Goal: Task Accomplishment & Management: Complete application form

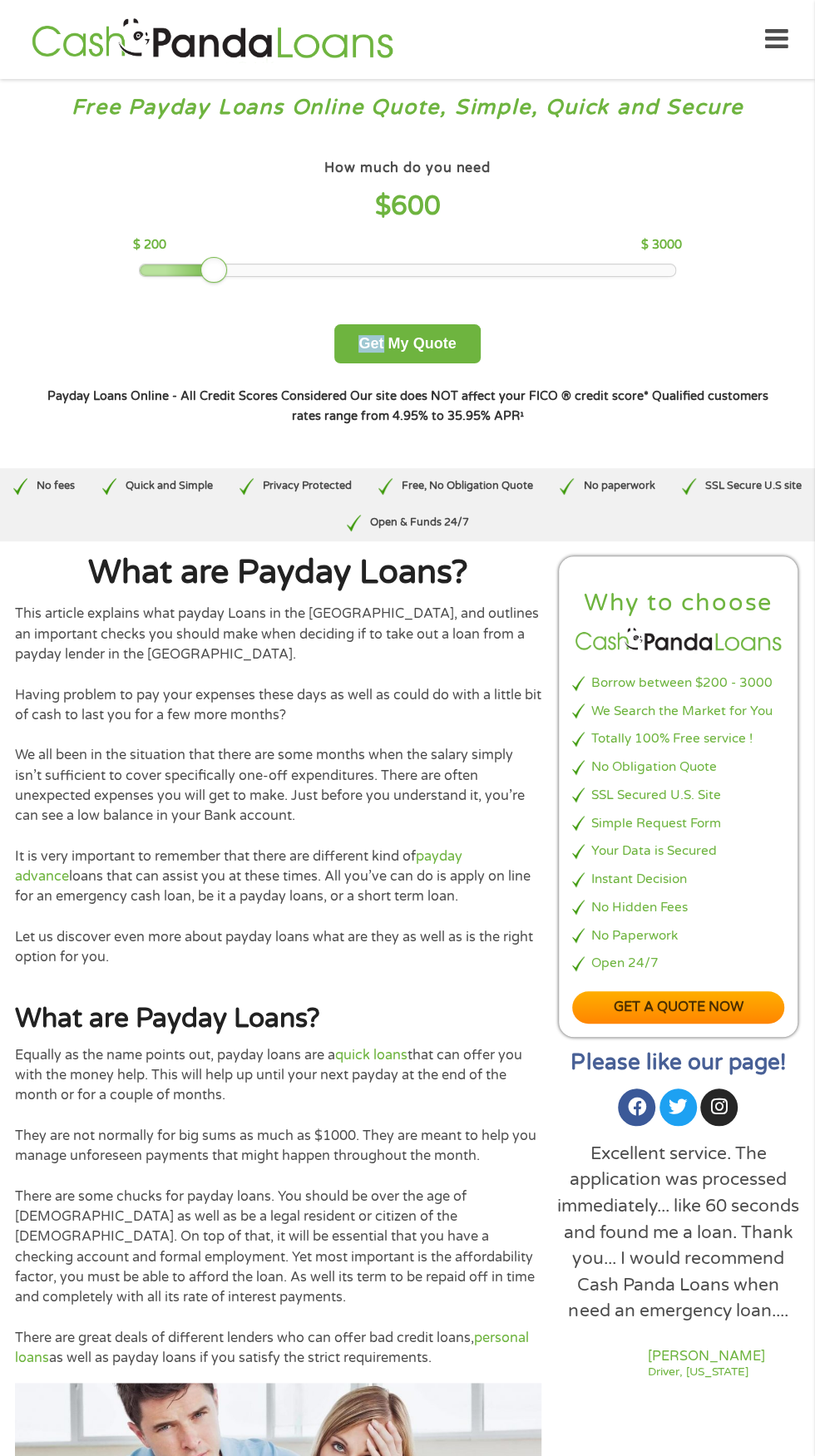
click at [763, 427] on div "Payday Loans Online - All Credit Scores Considered Our site does NOT affect you…" at bounding box center [406, 405] width 731 height 40
click at [202, 363] on div "How much do you need $ 600 $ 200 $ 3000 Get My Quote" at bounding box center [406, 260] width 731 height 208
click at [453, 363] on button "Get My Quote" at bounding box center [406, 344] width 145 height 39
click at [430, 363] on button "Get My Quote" at bounding box center [406, 344] width 145 height 39
click at [454, 363] on button "Get My Quote" at bounding box center [406, 344] width 145 height 39
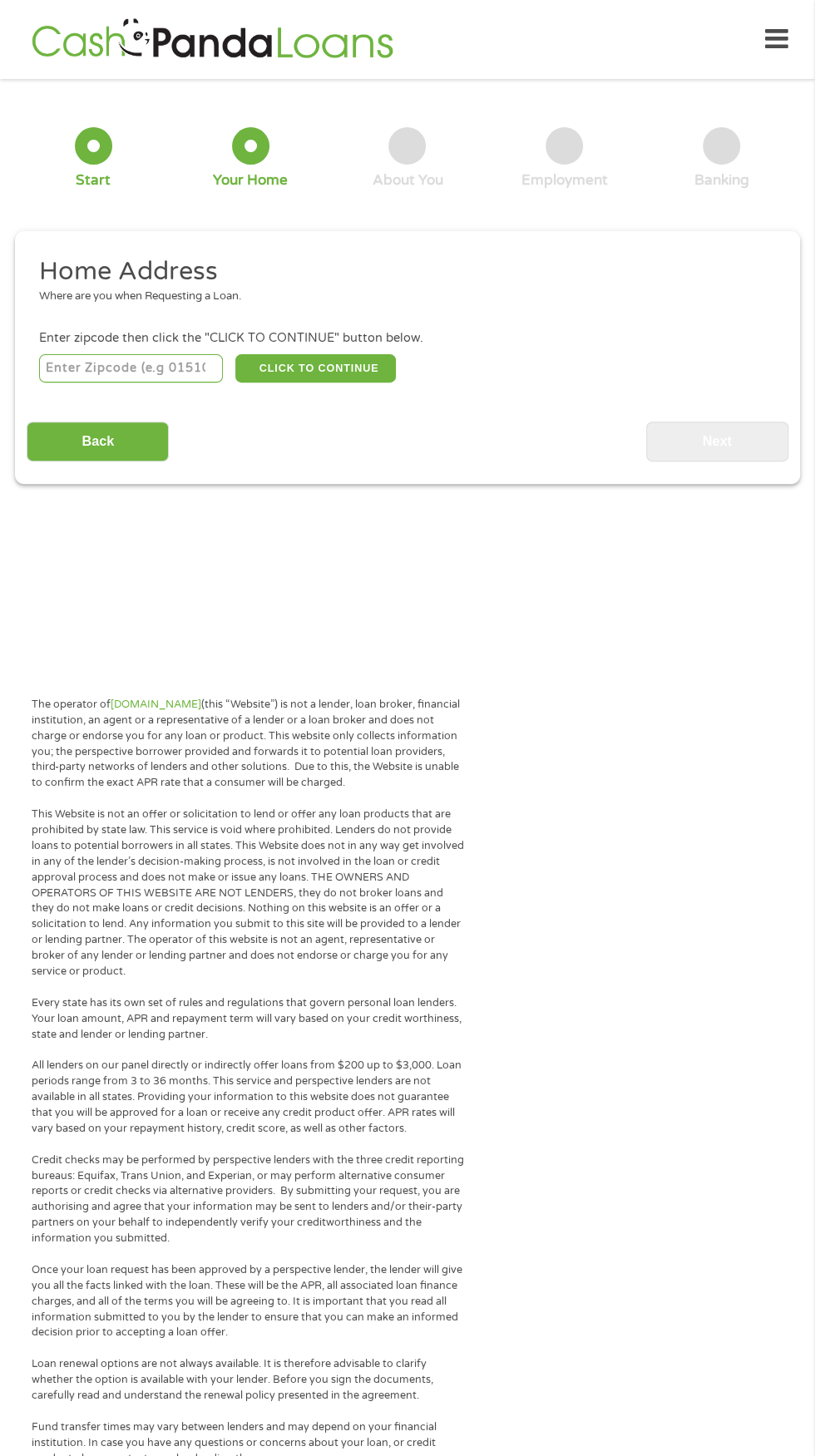
scroll to position [24, 0]
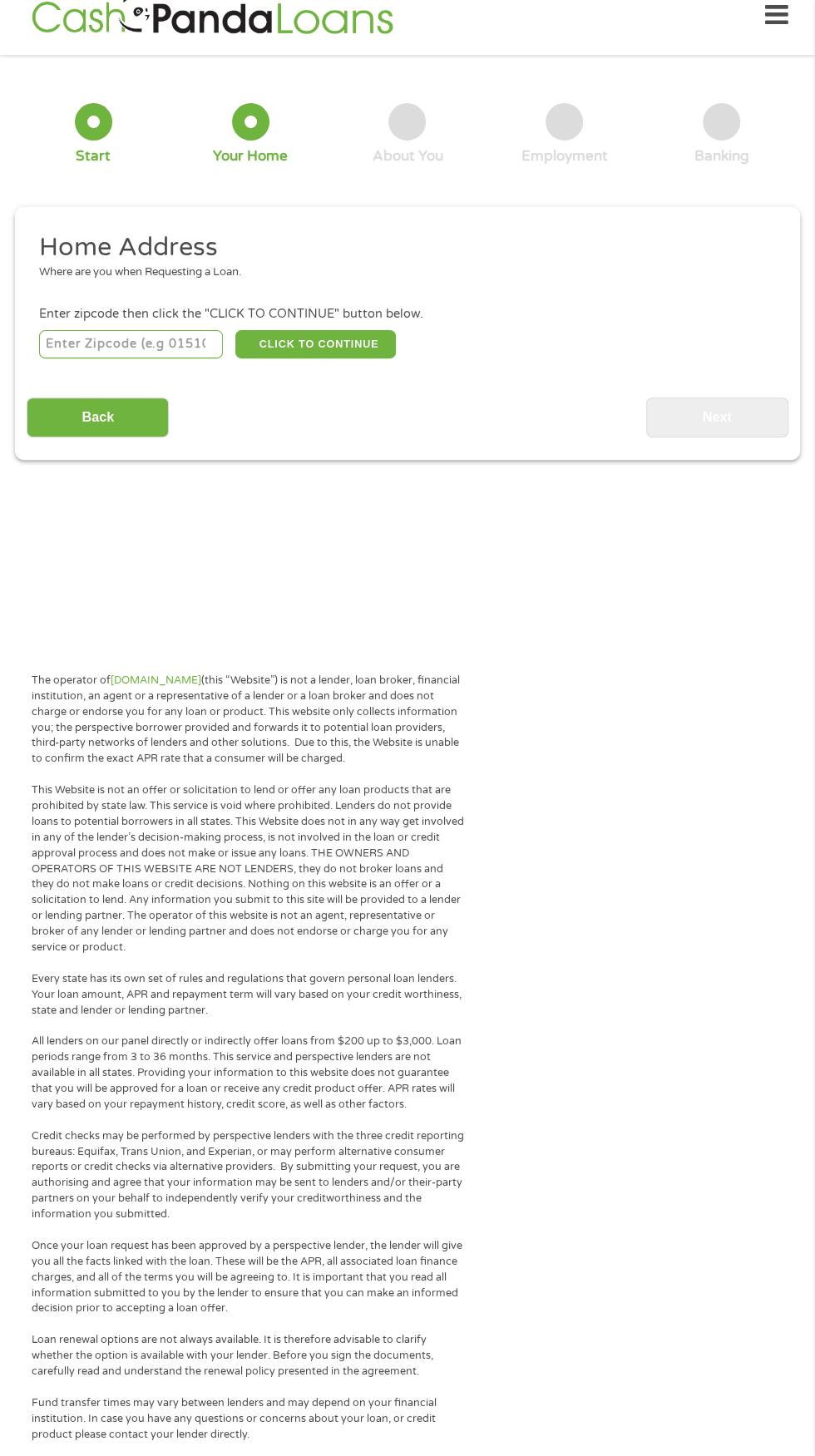
click at [180, 358] on input "number" at bounding box center [131, 344] width 185 height 28
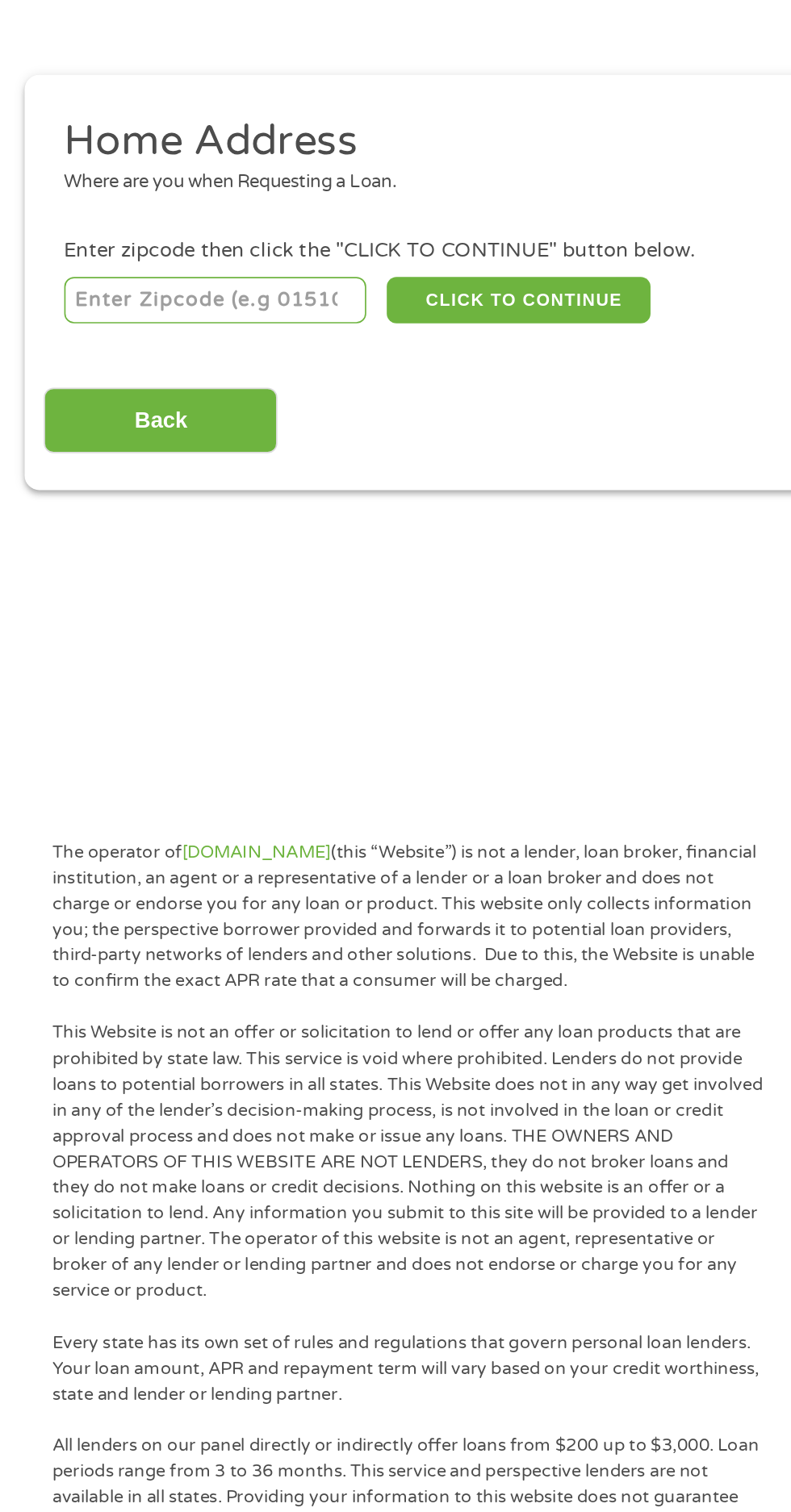
scroll to position [24, 0]
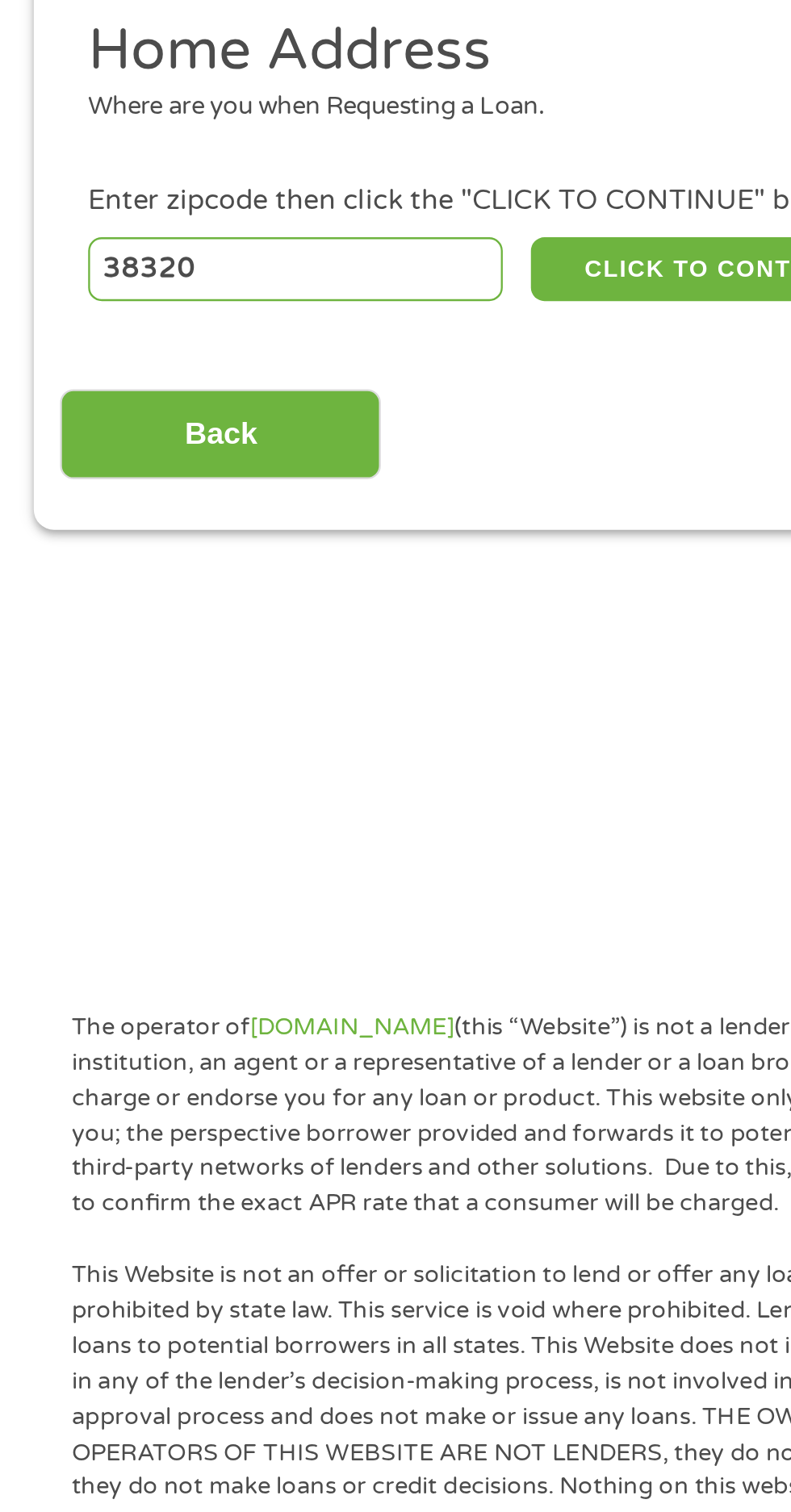
type input "38320"
click at [294, 348] on button "CLICK TO CONTINUE" at bounding box center [306, 334] width 156 height 27
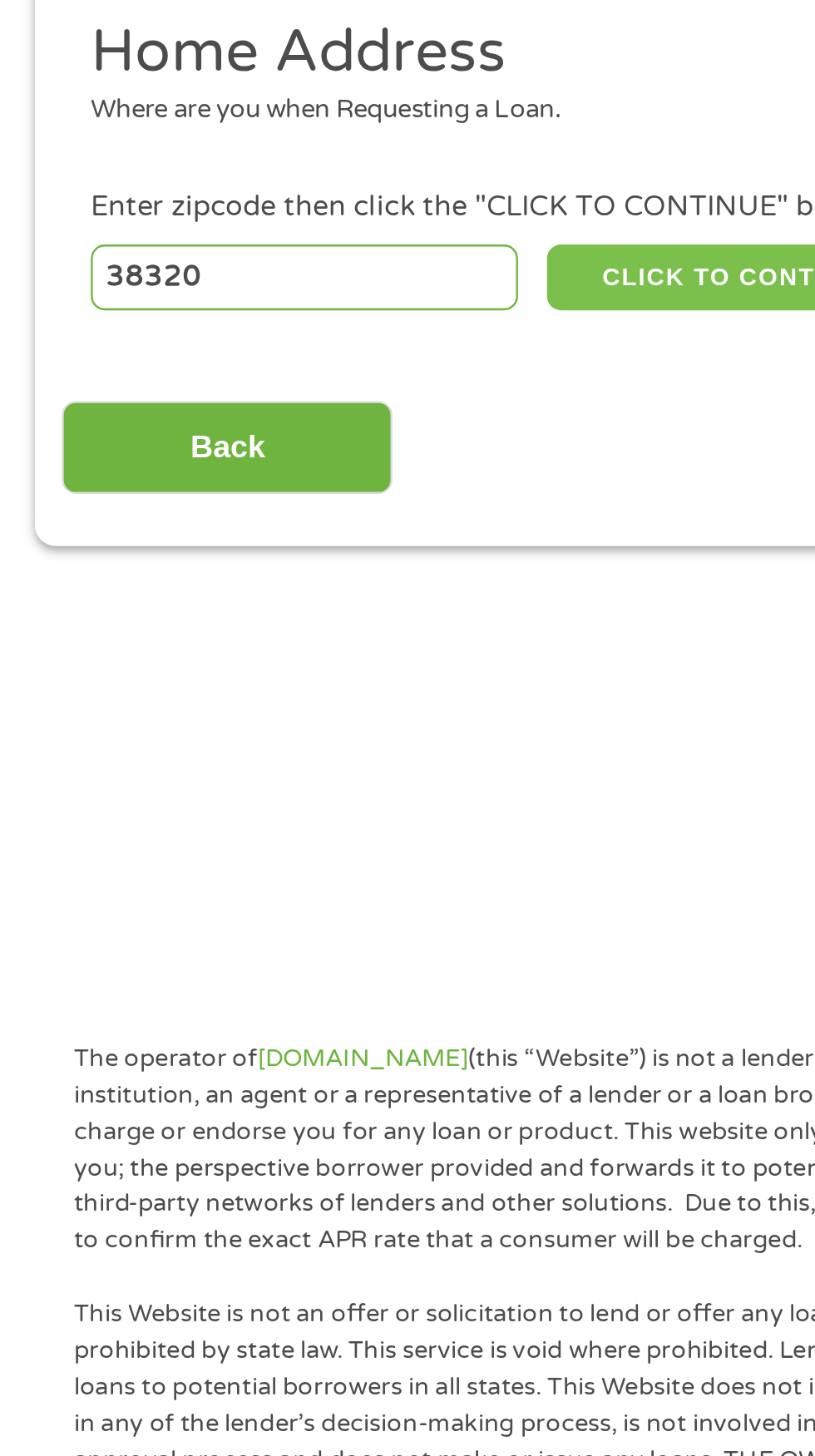
type input "38320"
type input "Camden"
select select "[US_STATE]"
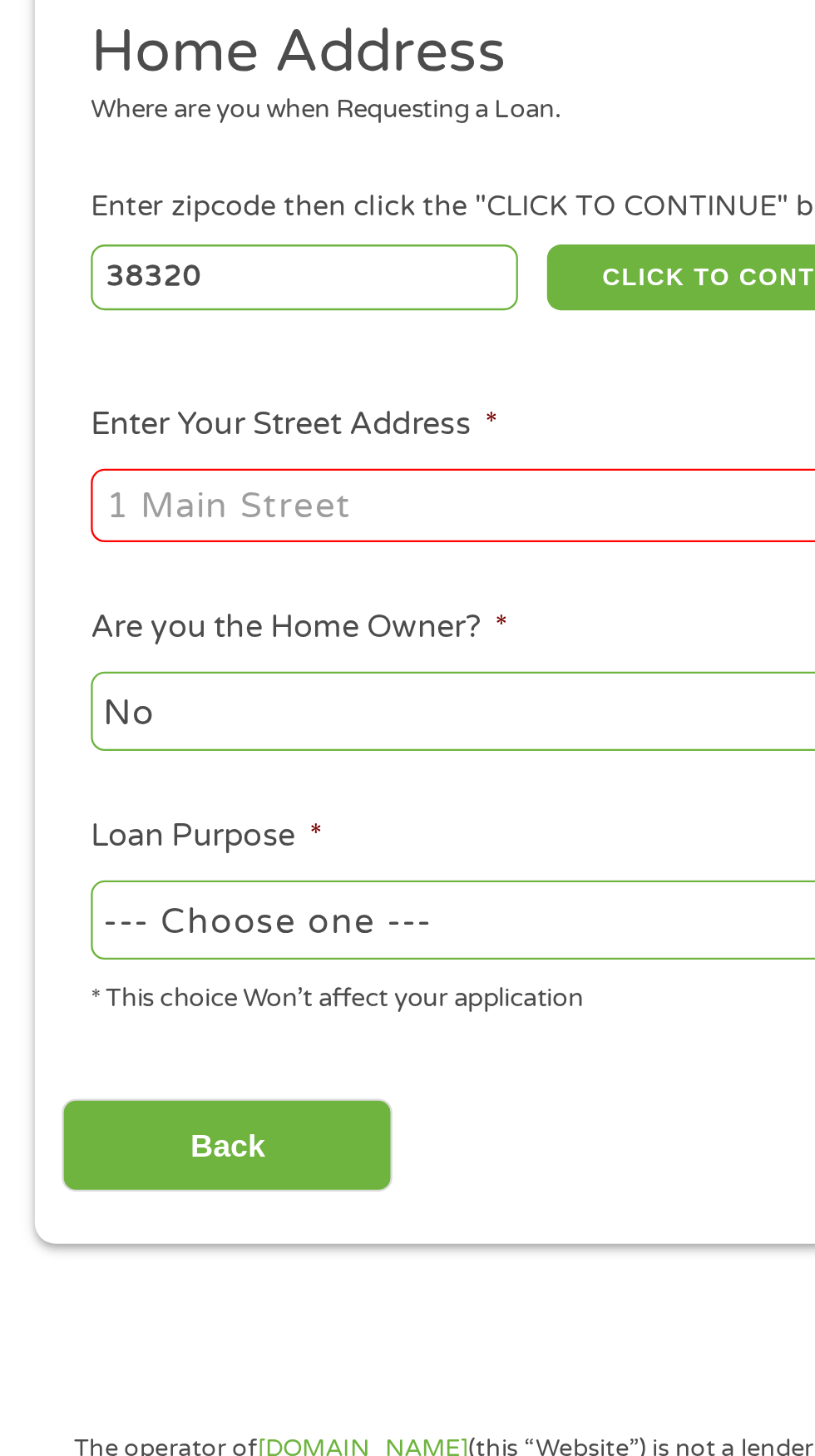
click at [241, 458] on input "Enter Your Street Address *" at bounding box center [218, 443] width 356 height 32
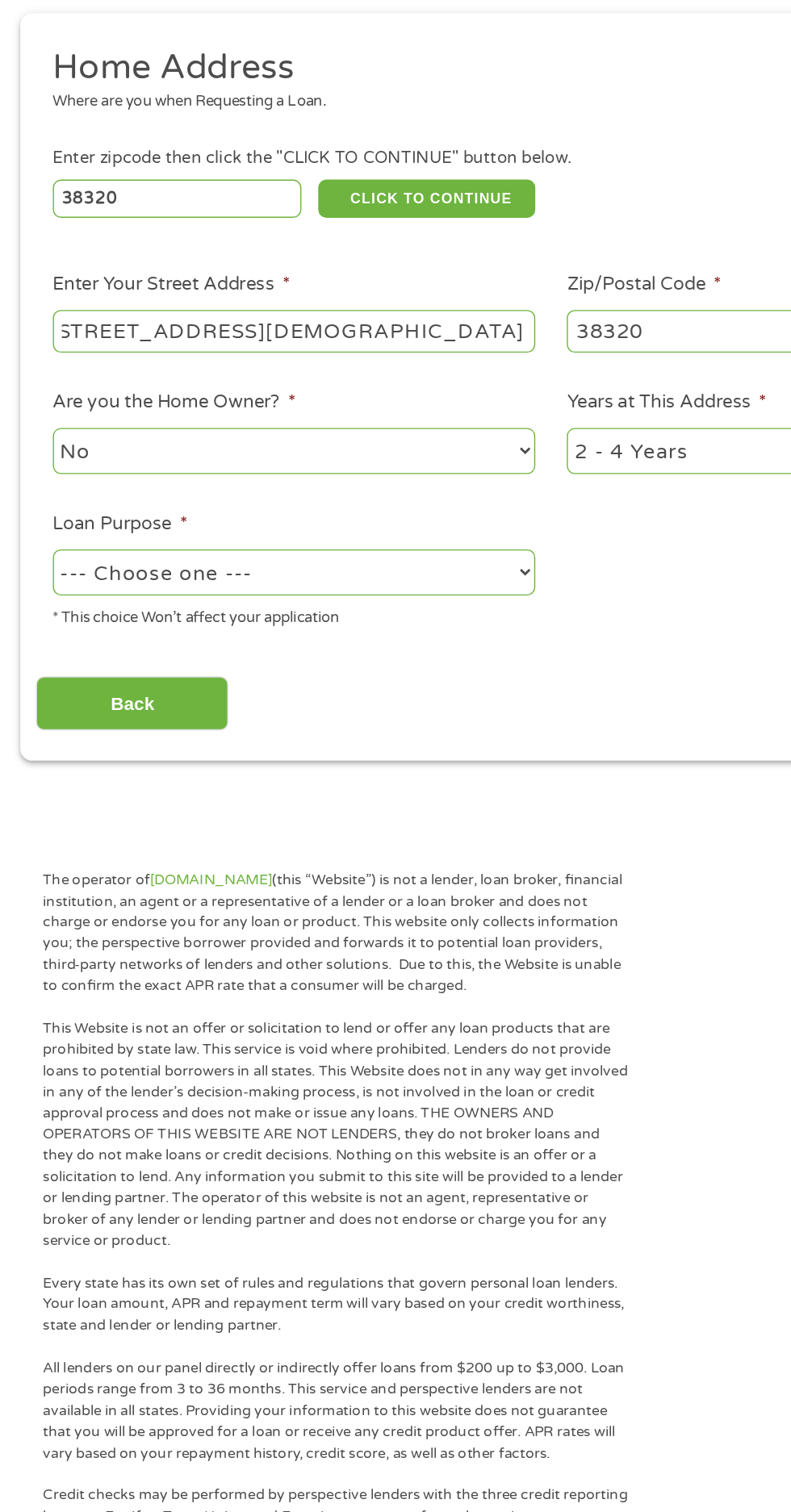
scroll to position [0, 123]
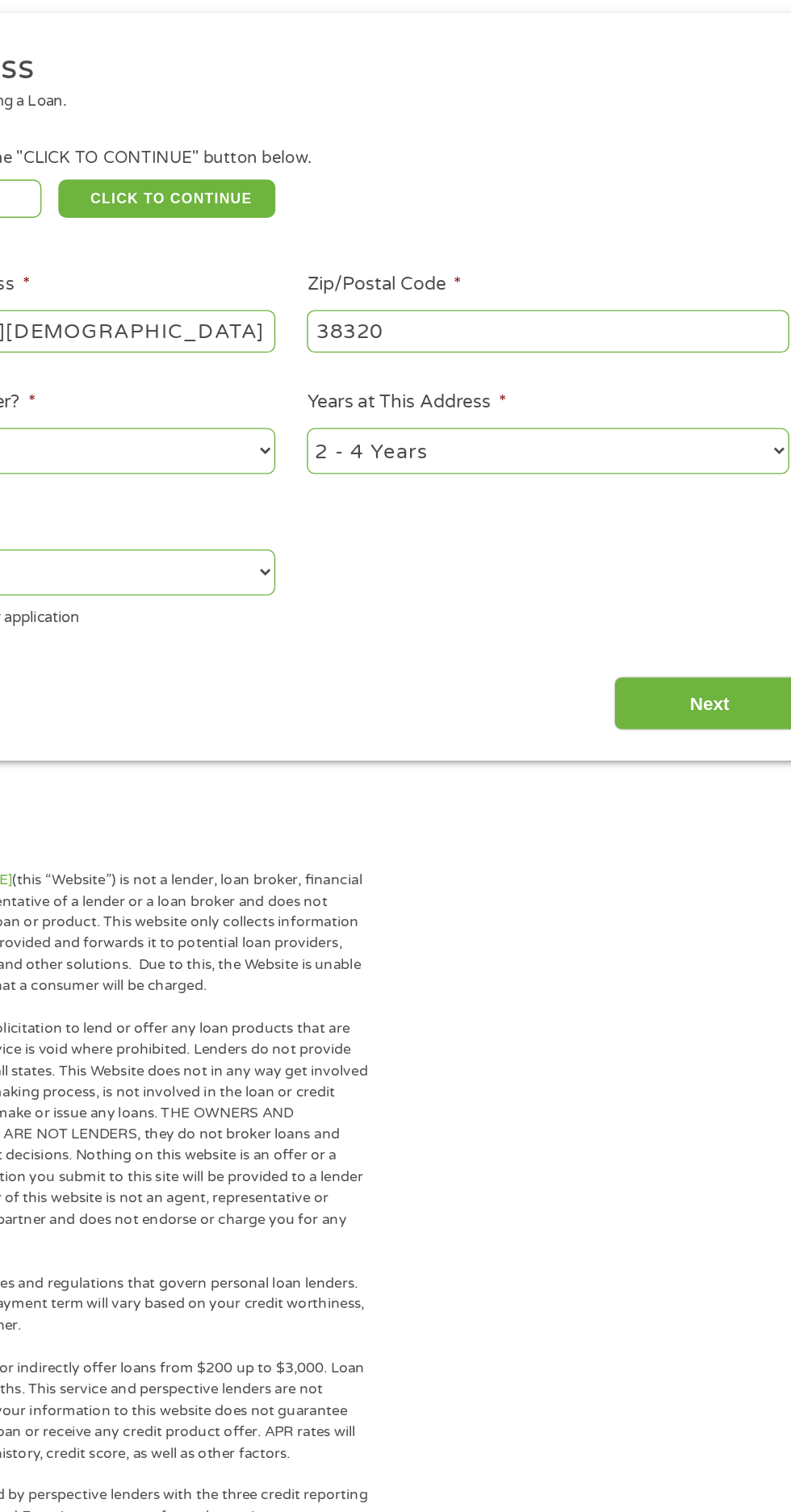
type input "3735 Bethel Church Rd Camden TN"
click at [582, 532] on select "1 Year or less 1 - 2 Years 2 - 4 Years Over 4 Years" at bounding box center [580, 515] width 346 height 33
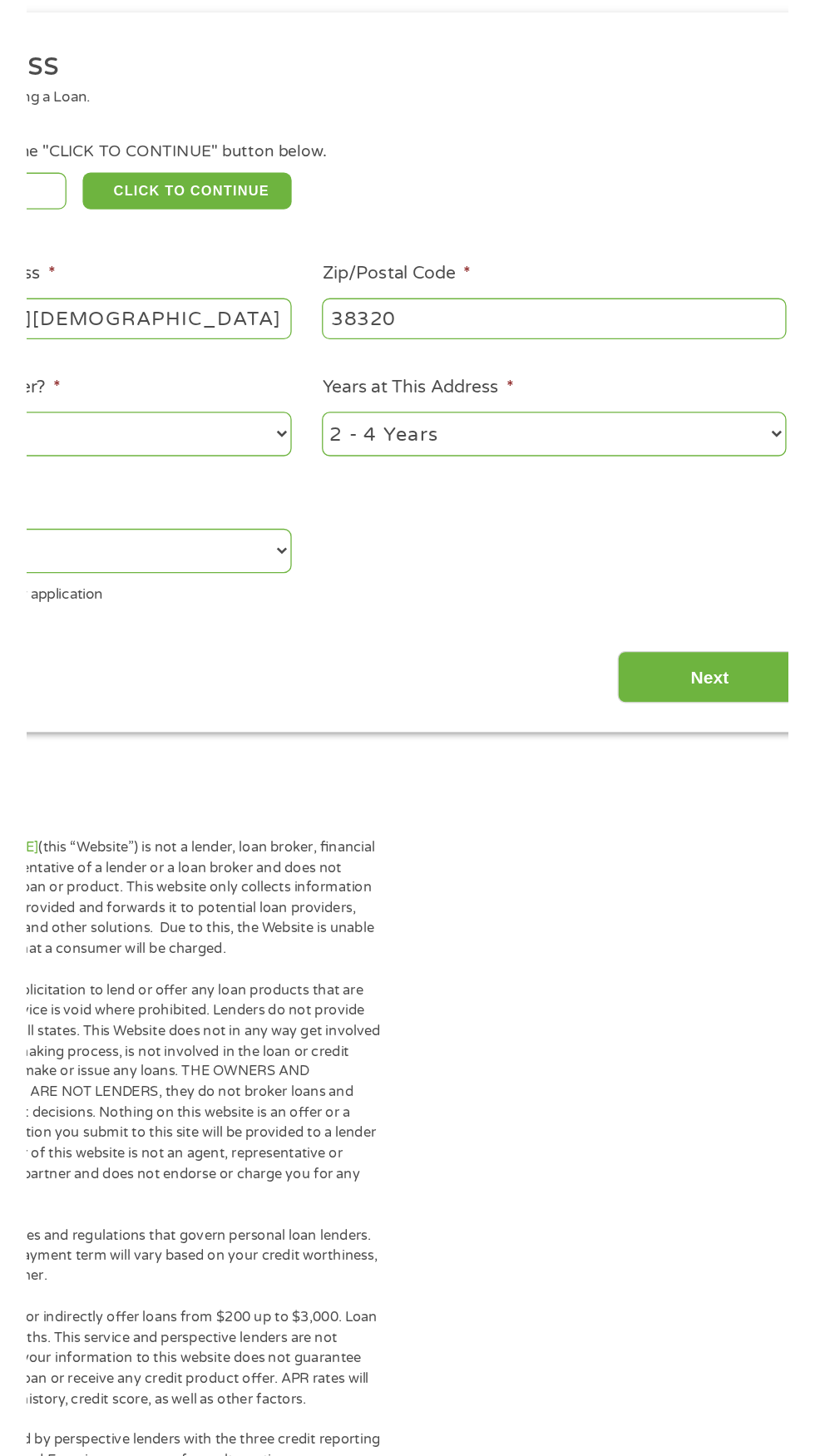
scroll to position [0, 0]
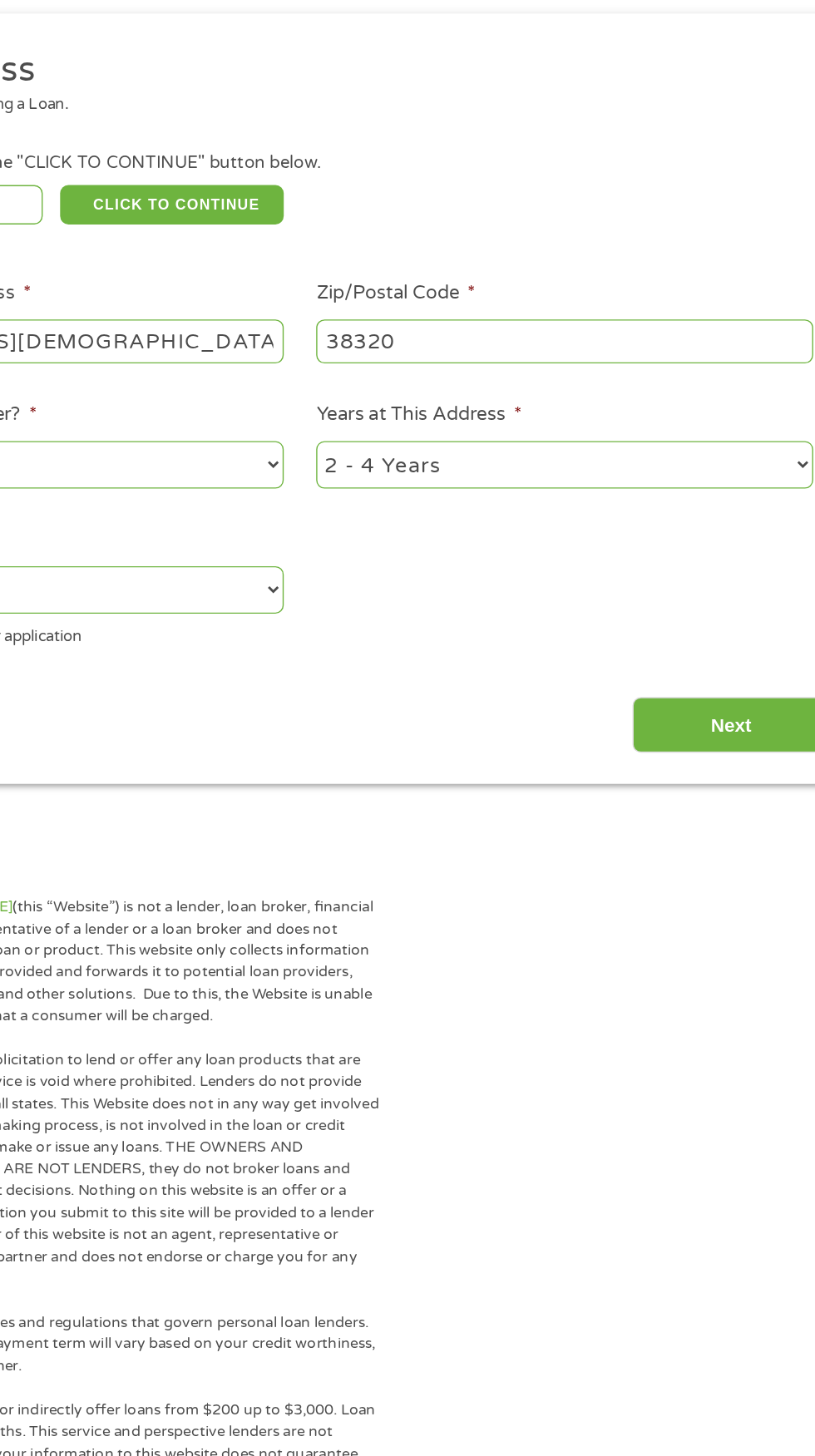
select select "60months"
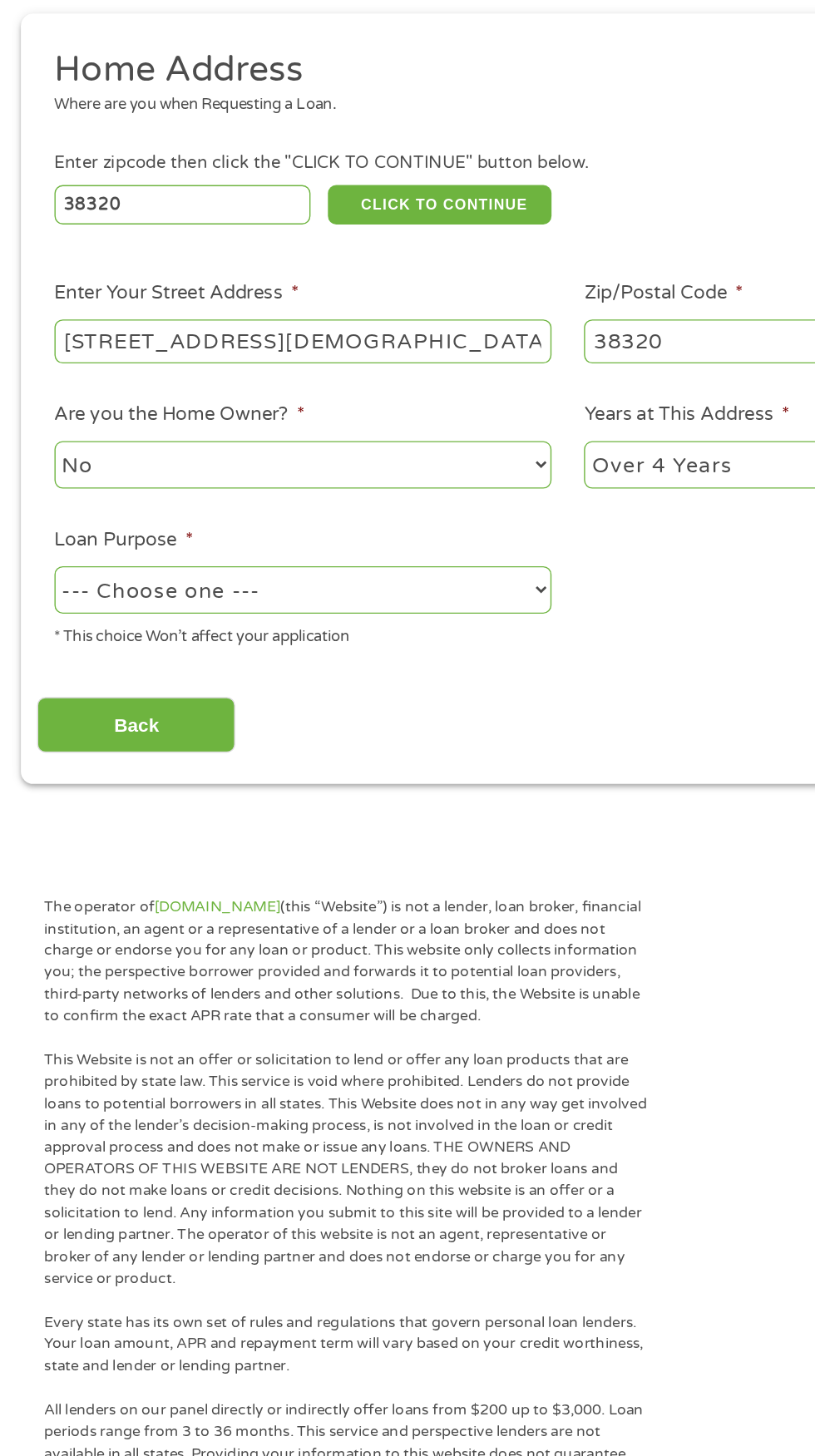
click at [340, 638] on select "--- Choose one --- Pay Bills Debt Consolidation Home Improvement Major Purchase…" at bounding box center [218, 620] width 356 height 34
select select "other"
click at [149, 738] on input "Back" at bounding box center [98, 718] width 143 height 40
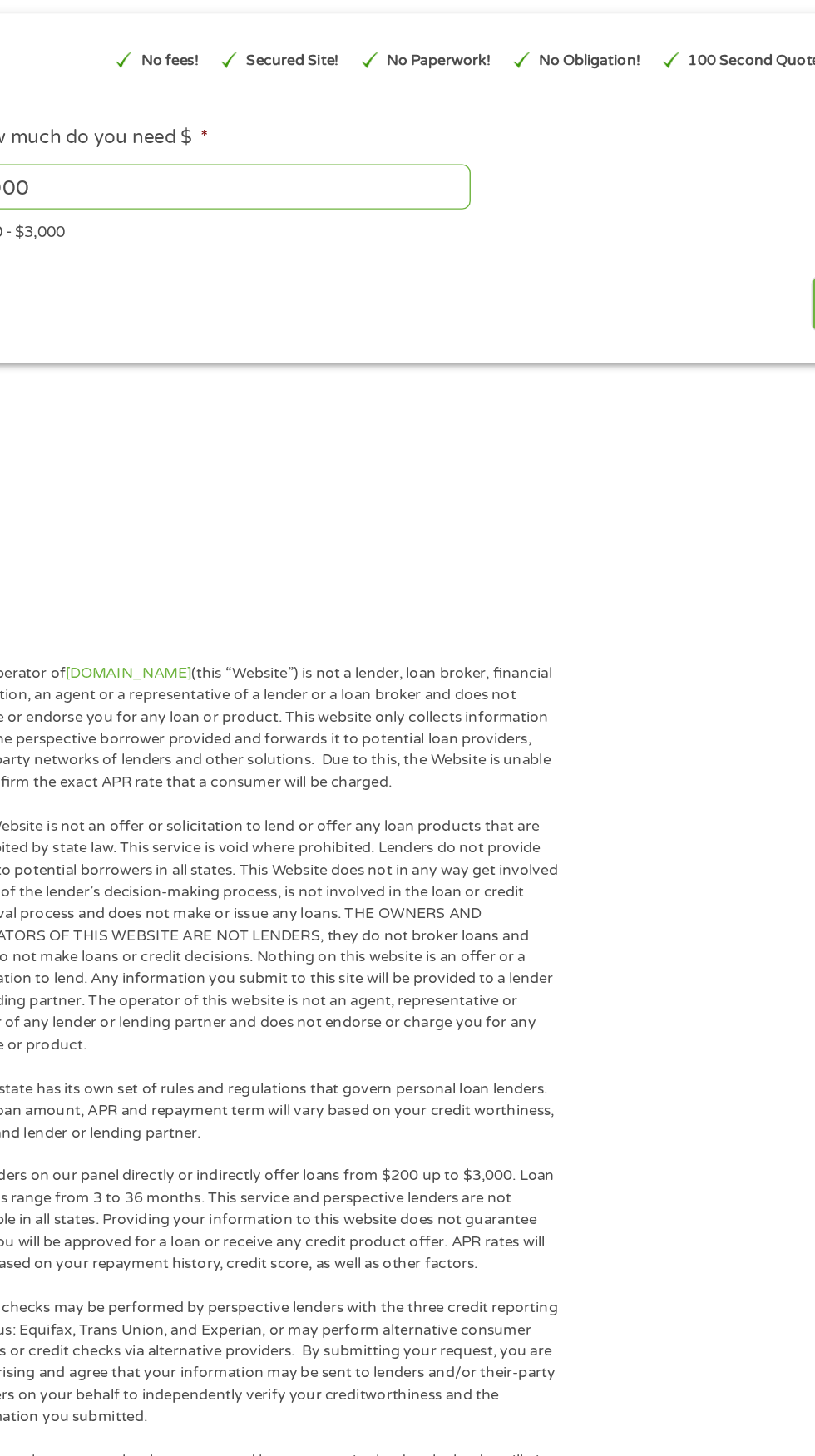
click at [728, 938] on div "The operator of Cashpandaloans.com (this “Website”) is not a lender, loan broke…" at bounding box center [407, 1458] width 815 height 1620
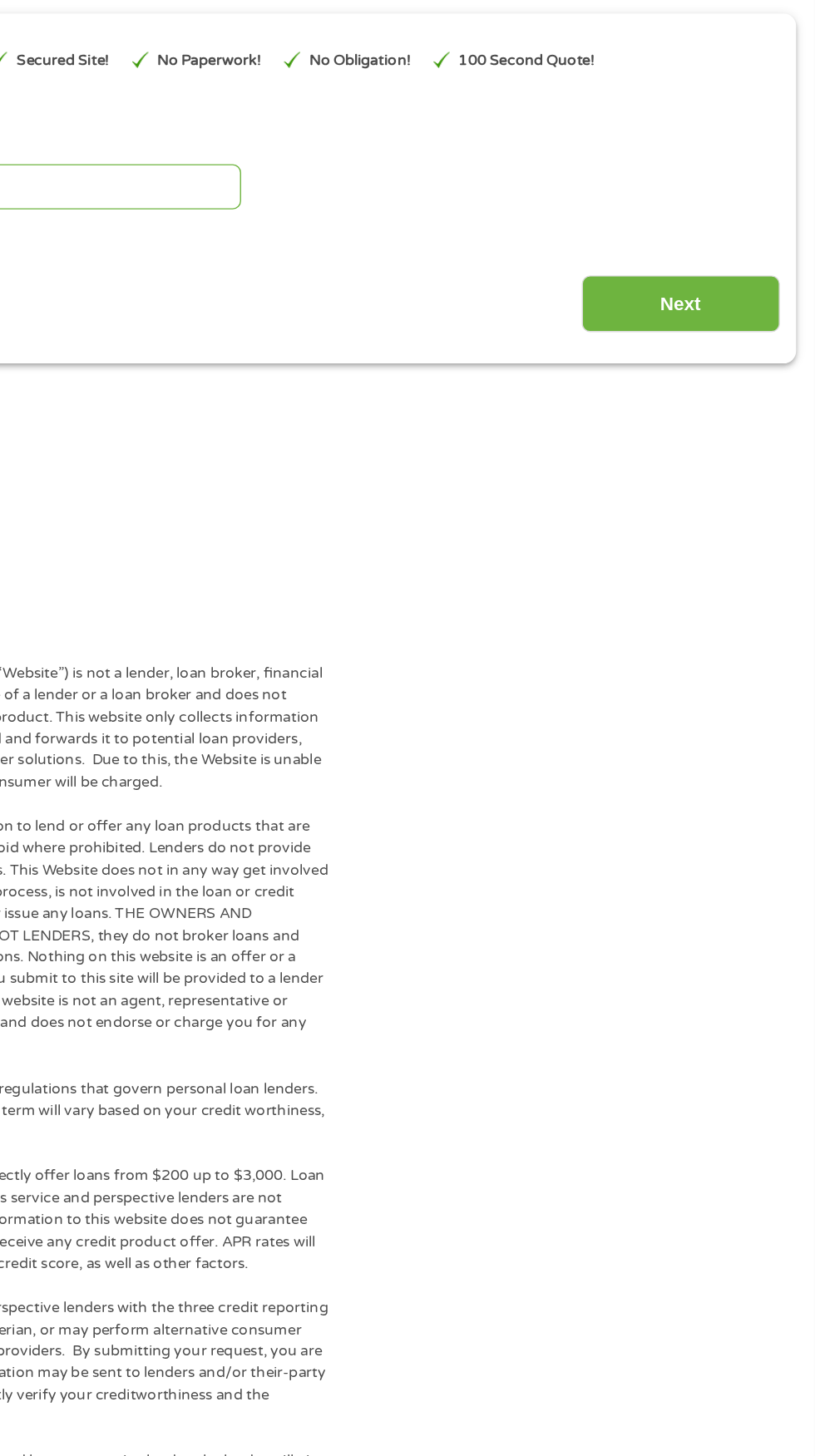
click at [760, 946] on div "The operator of Cashpandaloans.com (this “Website”) is not a lender, loan broke…" at bounding box center [407, 1458] width 815 height 1620
click at [715, 458] on div "This field is hidden when viewing the form gclid This field is hidden when view…" at bounding box center [407, 333] width 785 height 251
click at [728, 435] on input "Next" at bounding box center [717, 415] width 143 height 40
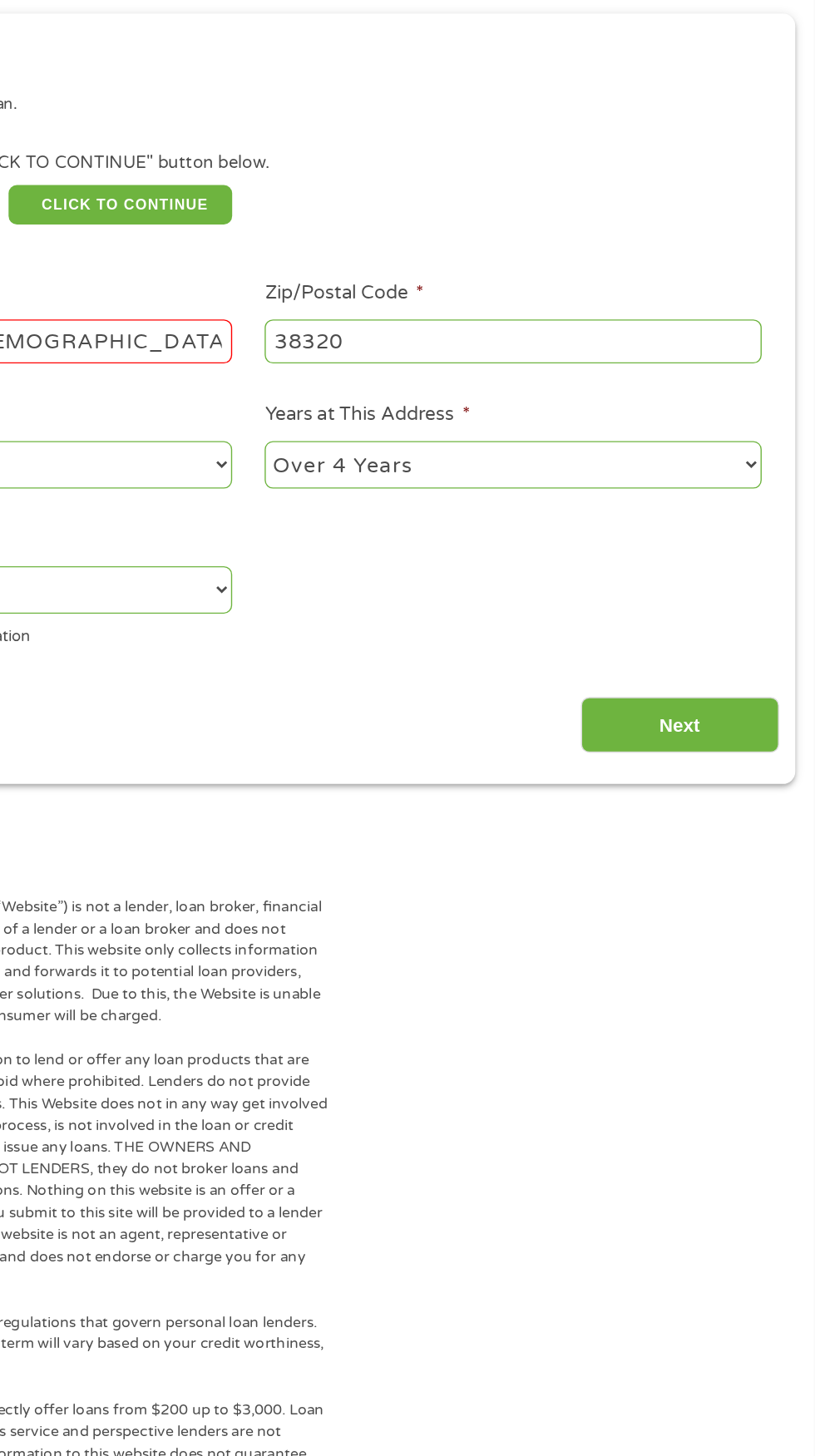
click at [732, 738] on input "Next" at bounding box center [717, 718] width 143 height 40
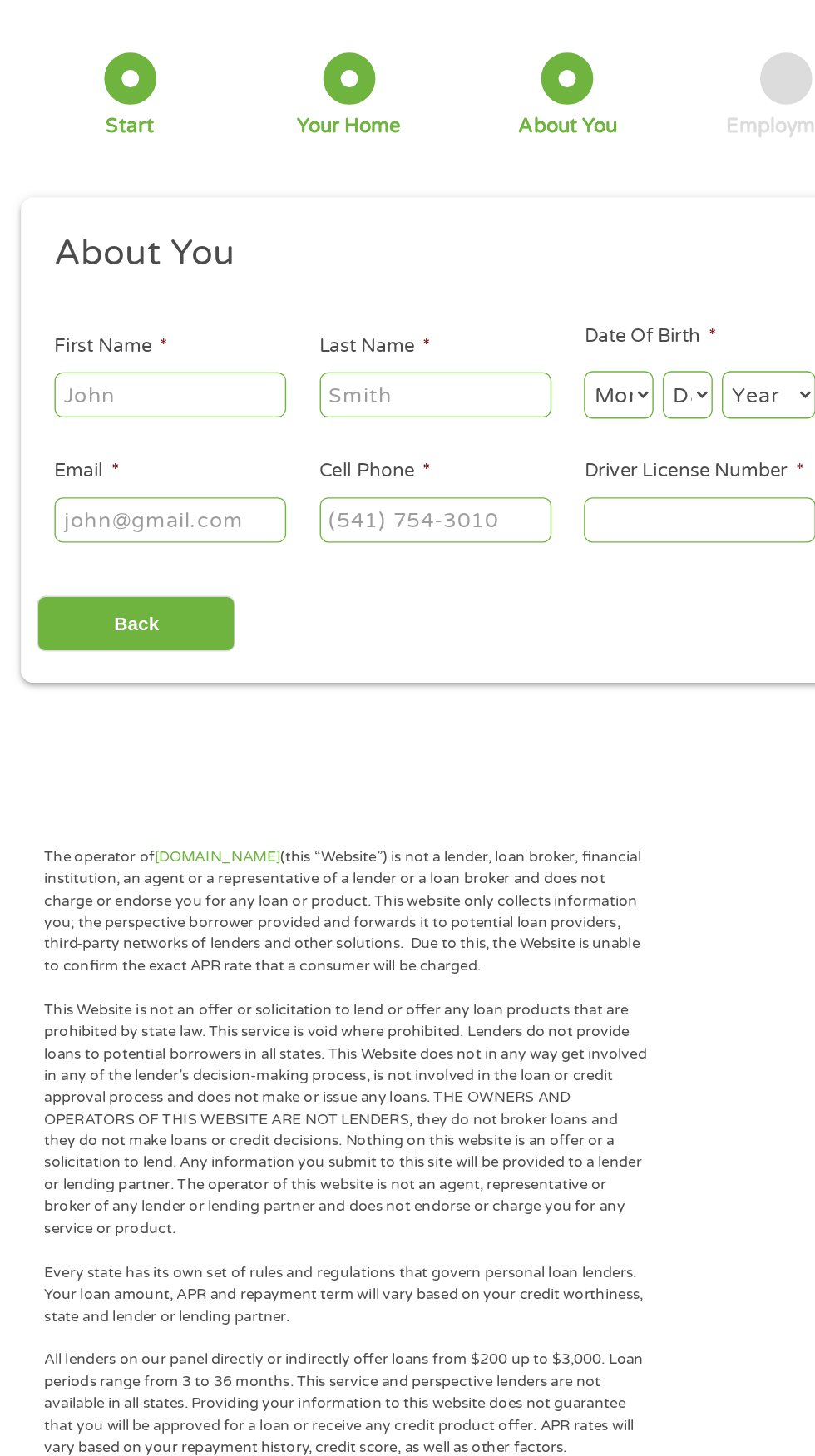
scroll to position [0, 0]
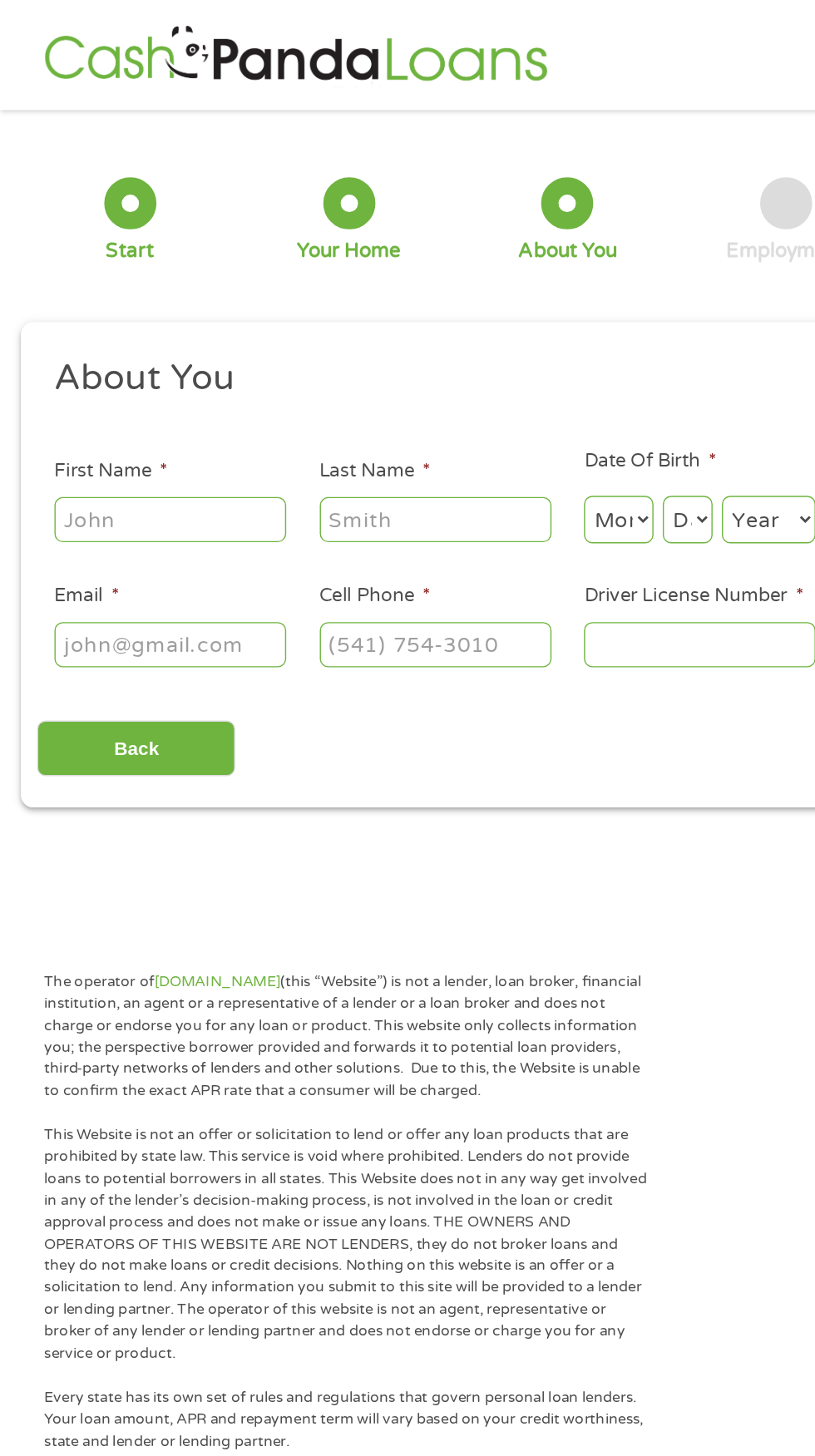
click at [147, 388] on input "First Name *" at bounding box center [122, 372] width 166 height 32
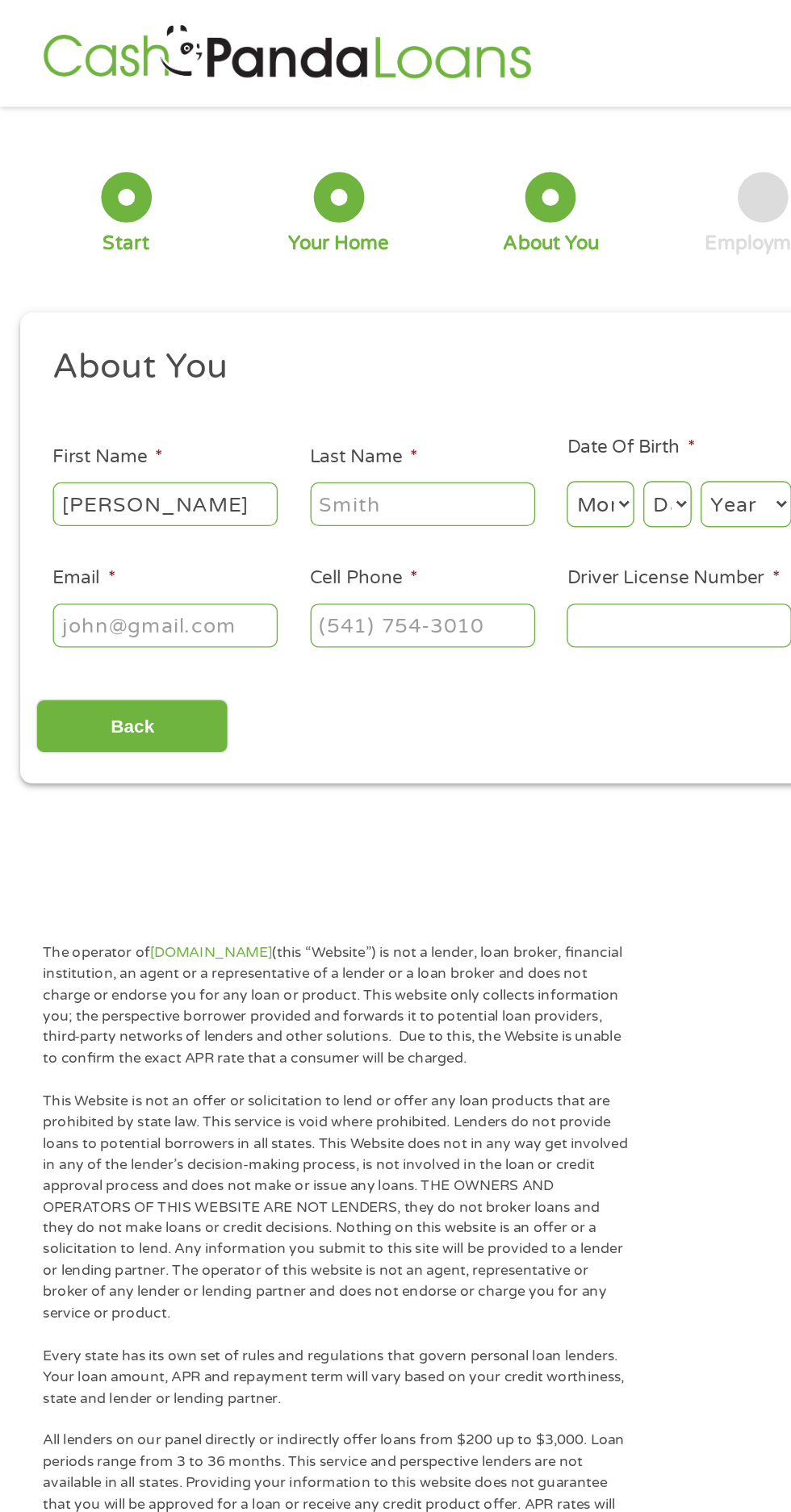
type input "Sonia"
click at [280, 377] on input "Last Name *" at bounding box center [303, 361] width 161 height 31
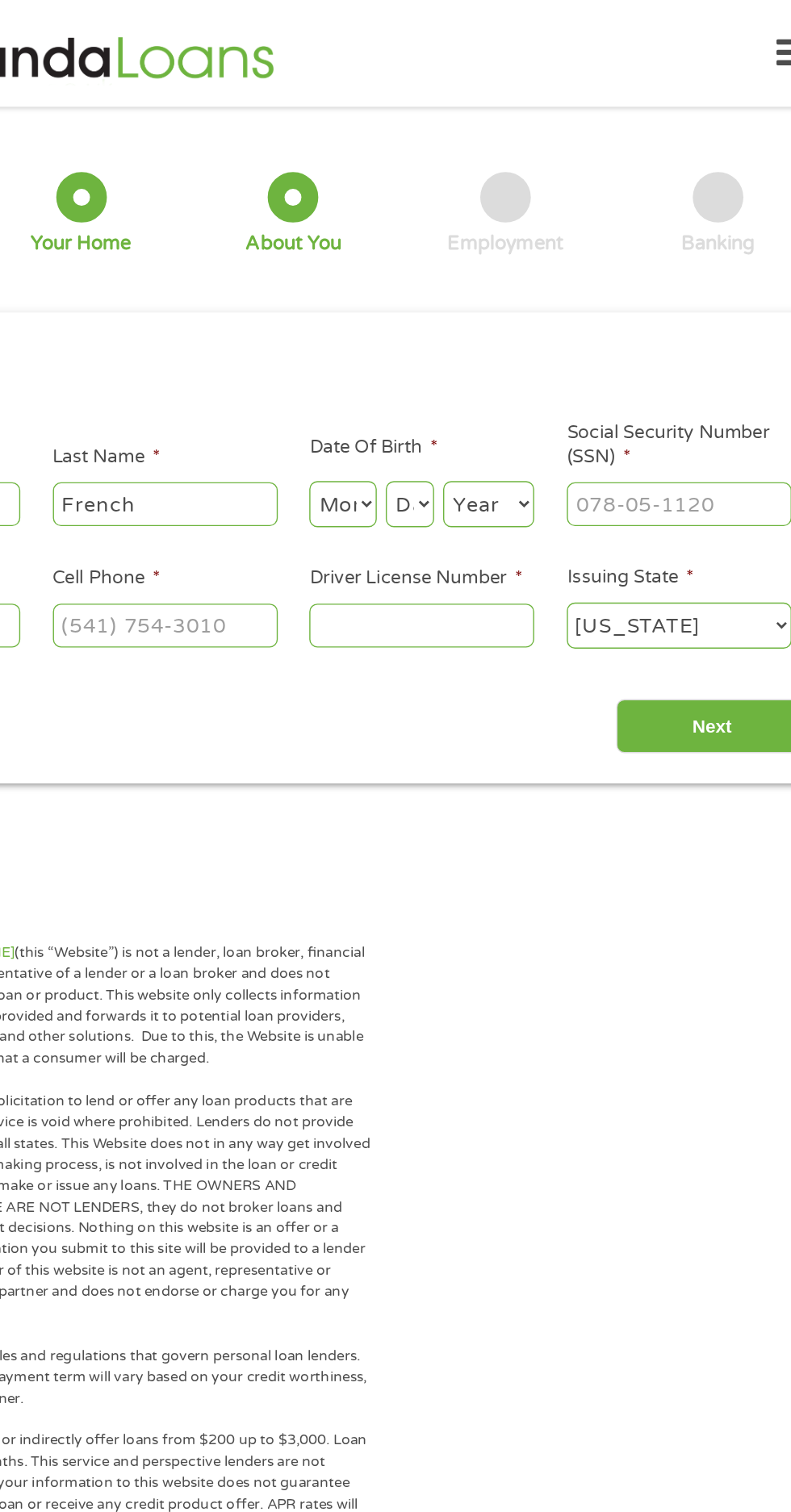
type input "French"
click at [449, 379] on select "Month 1 2 3 4 5 6 7 8 9 10 11 12" at bounding box center [431, 361] width 48 height 33
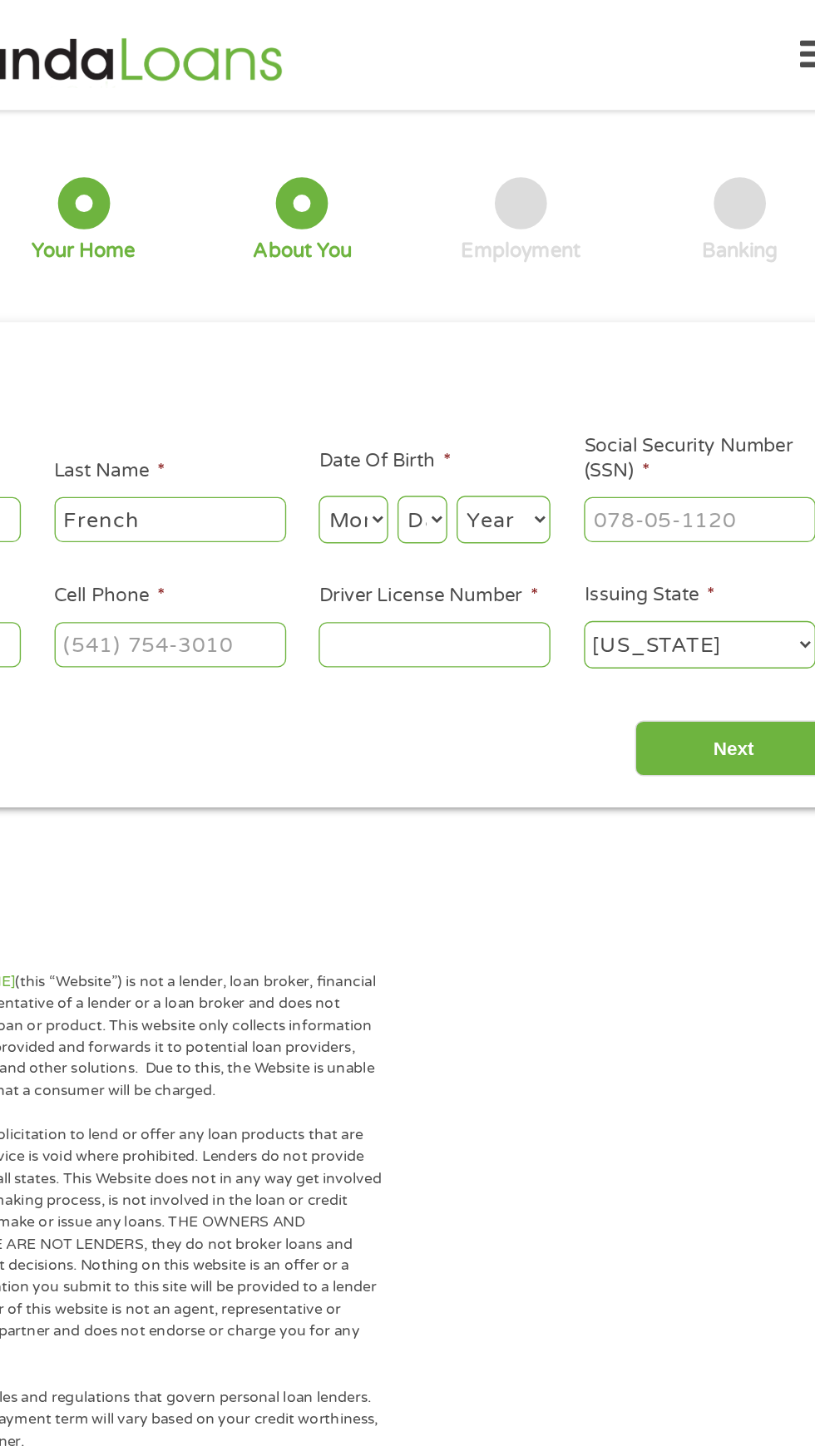
select select "5"
click at [511, 390] on select "Day 1 2 3 4 5 6 7 8 9 10 11 12 13 14 15 16 17 18 19 20 21 22 23 24 25 26 27 28 …" at bounding box center [493, 372] width 36 height 34
select select "6"
click at [585, 390] on select "Year 2007 2006 2005 2004 2003 2002 2001 2000 1999 1998 1997 1996 1995 1994 1993…" at bounding box center [551, 372] width 68 height 34
select select "1975"
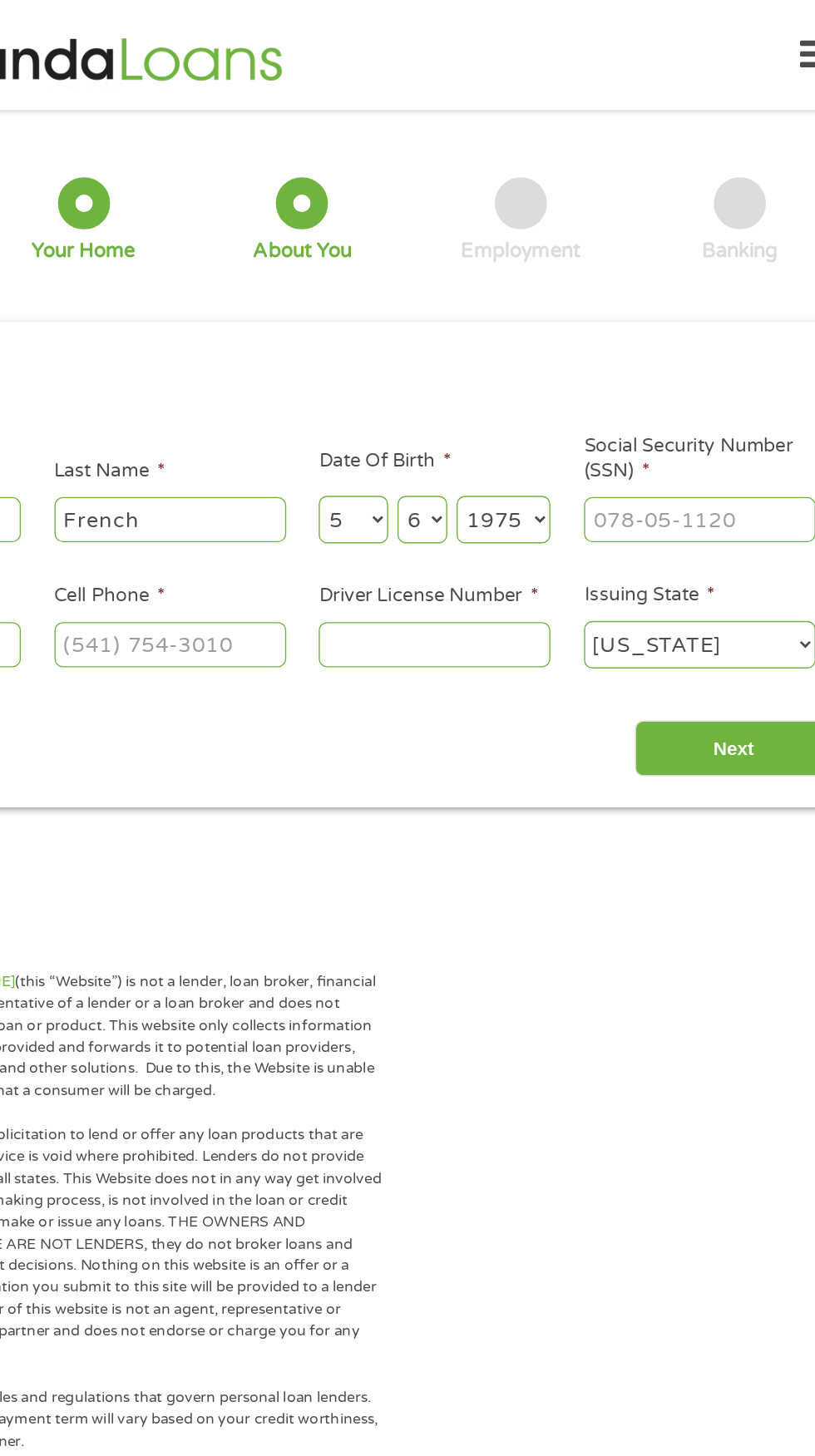
click at [769, 388] on input "Social Security Number (SSN) *" at bounding box center [692, 372] width 166 height 32
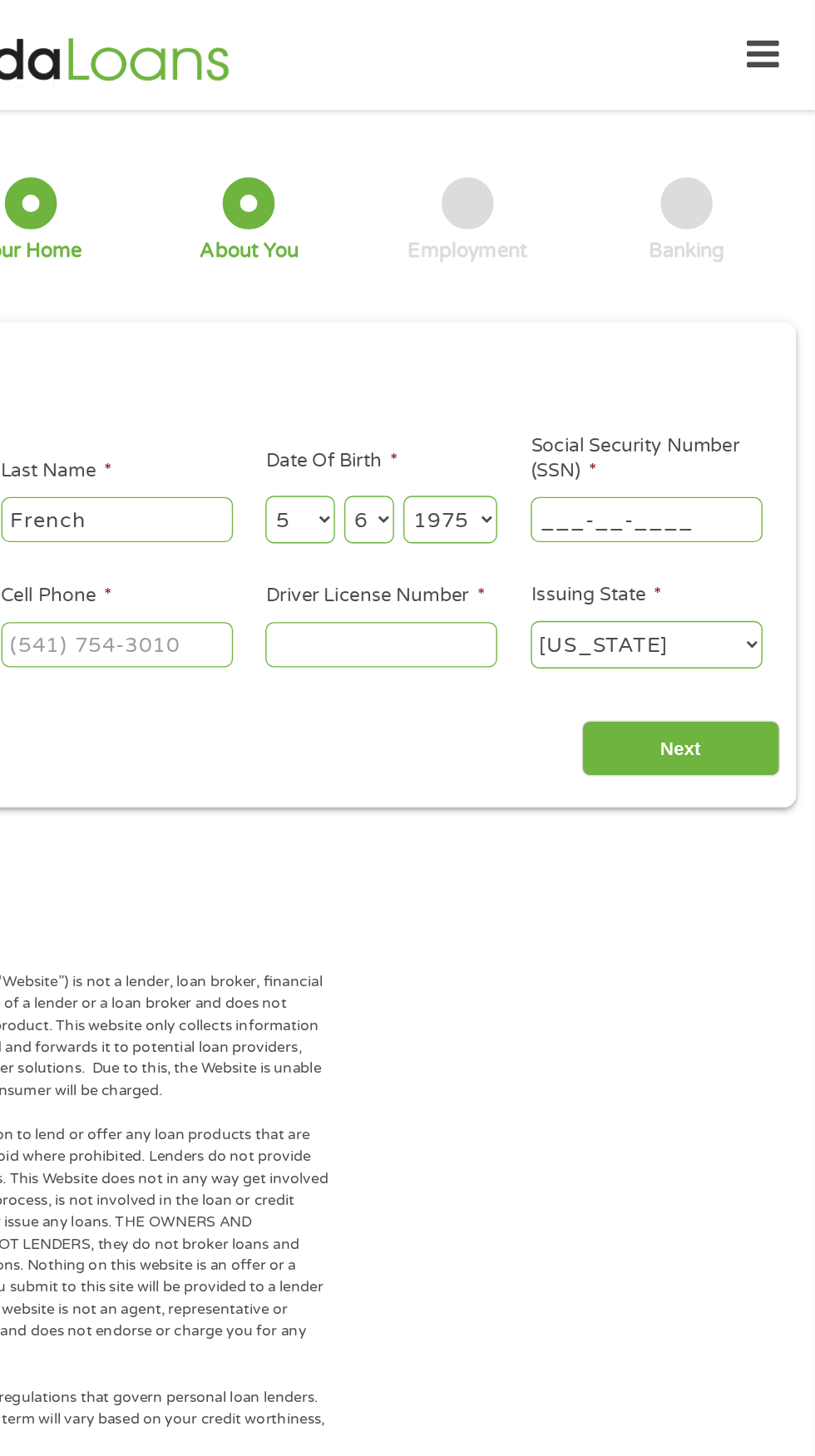
click at [683, 388] on input "___-__-____" at bounding box center [692, 372] width 166 height 32
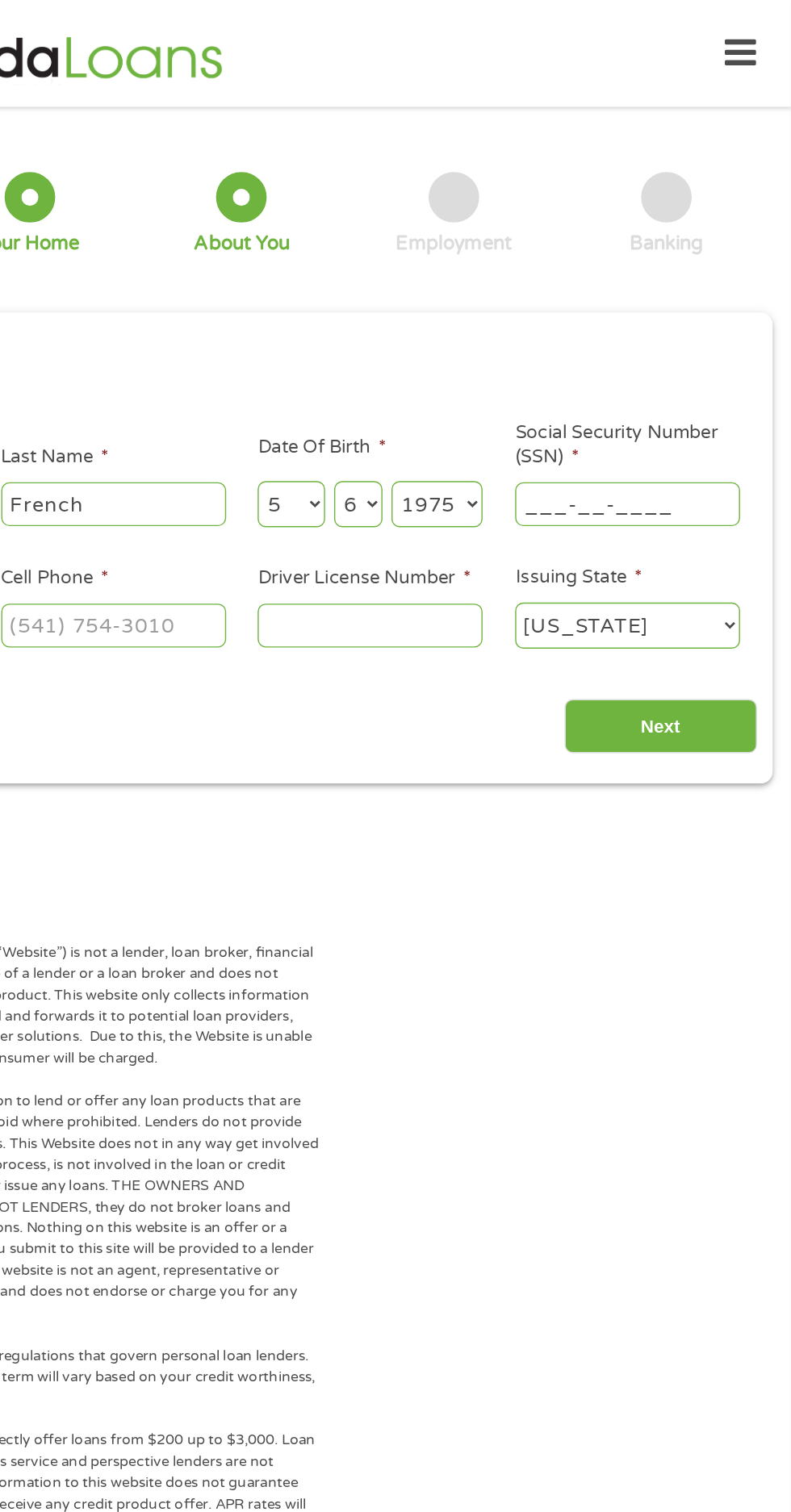
click at [611, 377] on input "___-__-____" at bounding box center [672, 361] width 161 height 31
type input "_41-3_-____"
type input "990"
click at [645, 377] on input "Social Security Number (SSN) *" at bounding box center [672, 361] width 161 height 31
type input "413-57-3585"
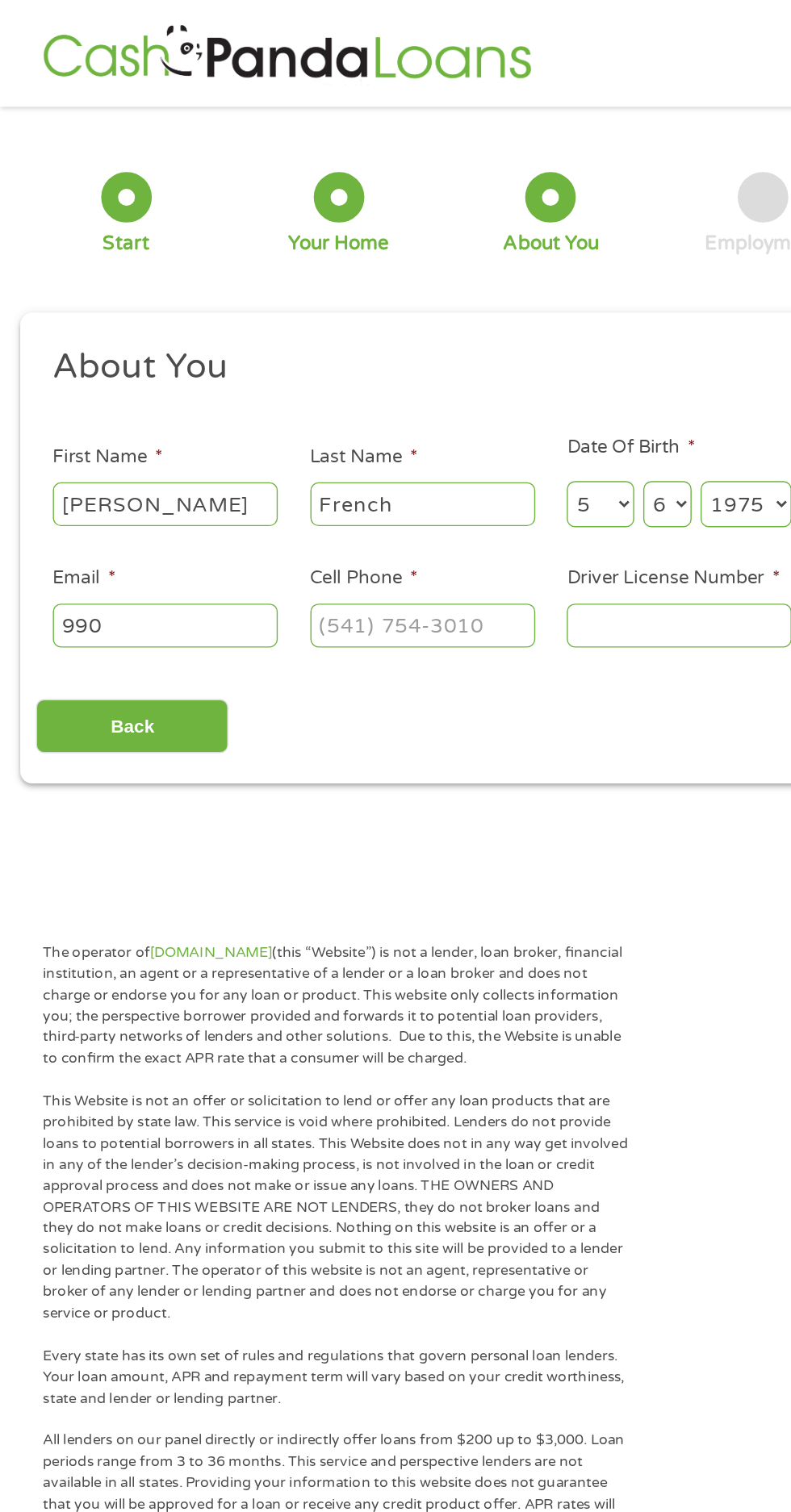
click at [167, 464] on input "990" at bounding box center [118, 449] width 161 height 31
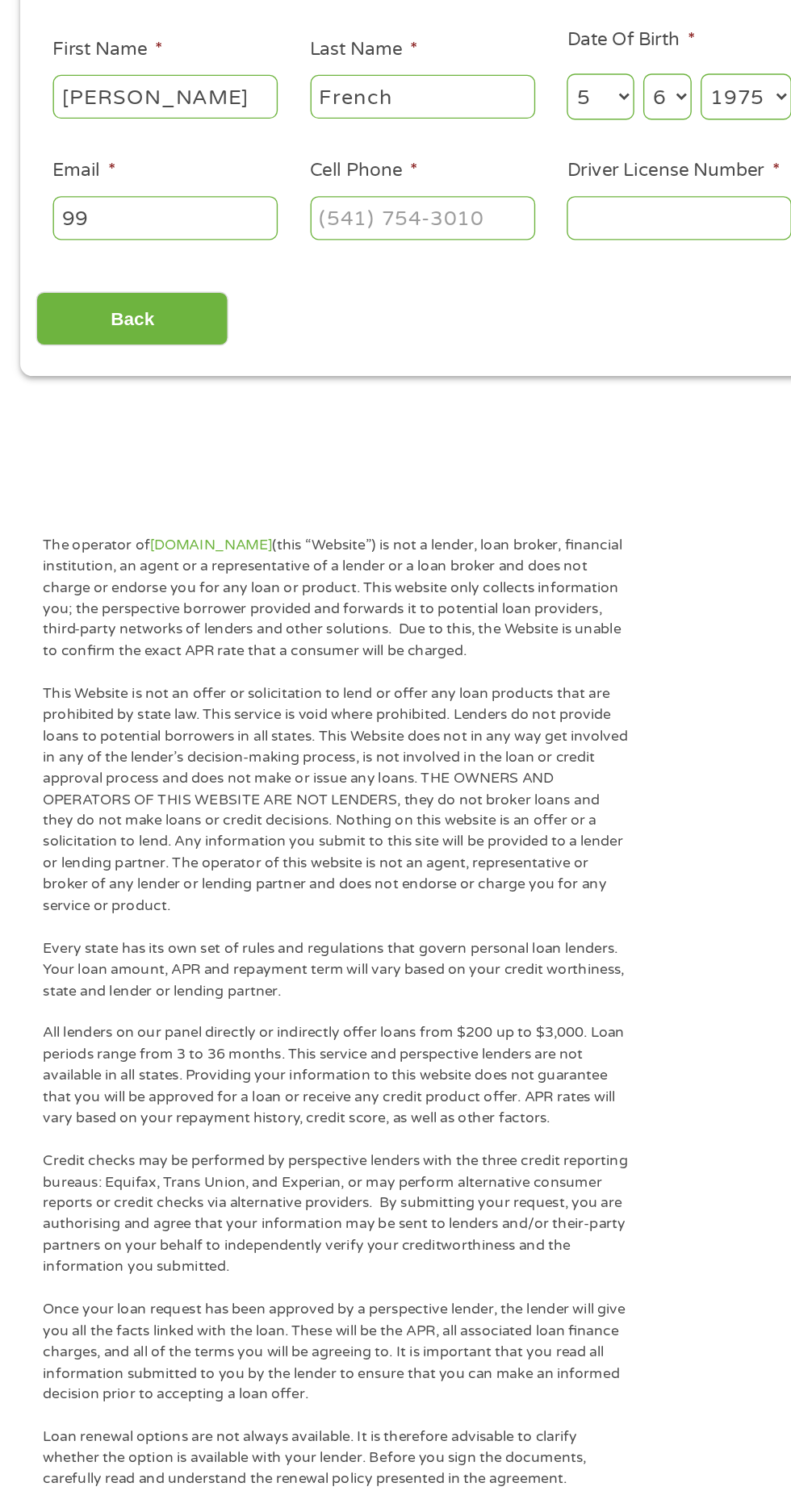
type input "9"
type input "soniamfrench1975@myyahoo.com"
click at [328, 464] on input "Cell Phone *" at bounding box center [303, 449] width 161 height 31
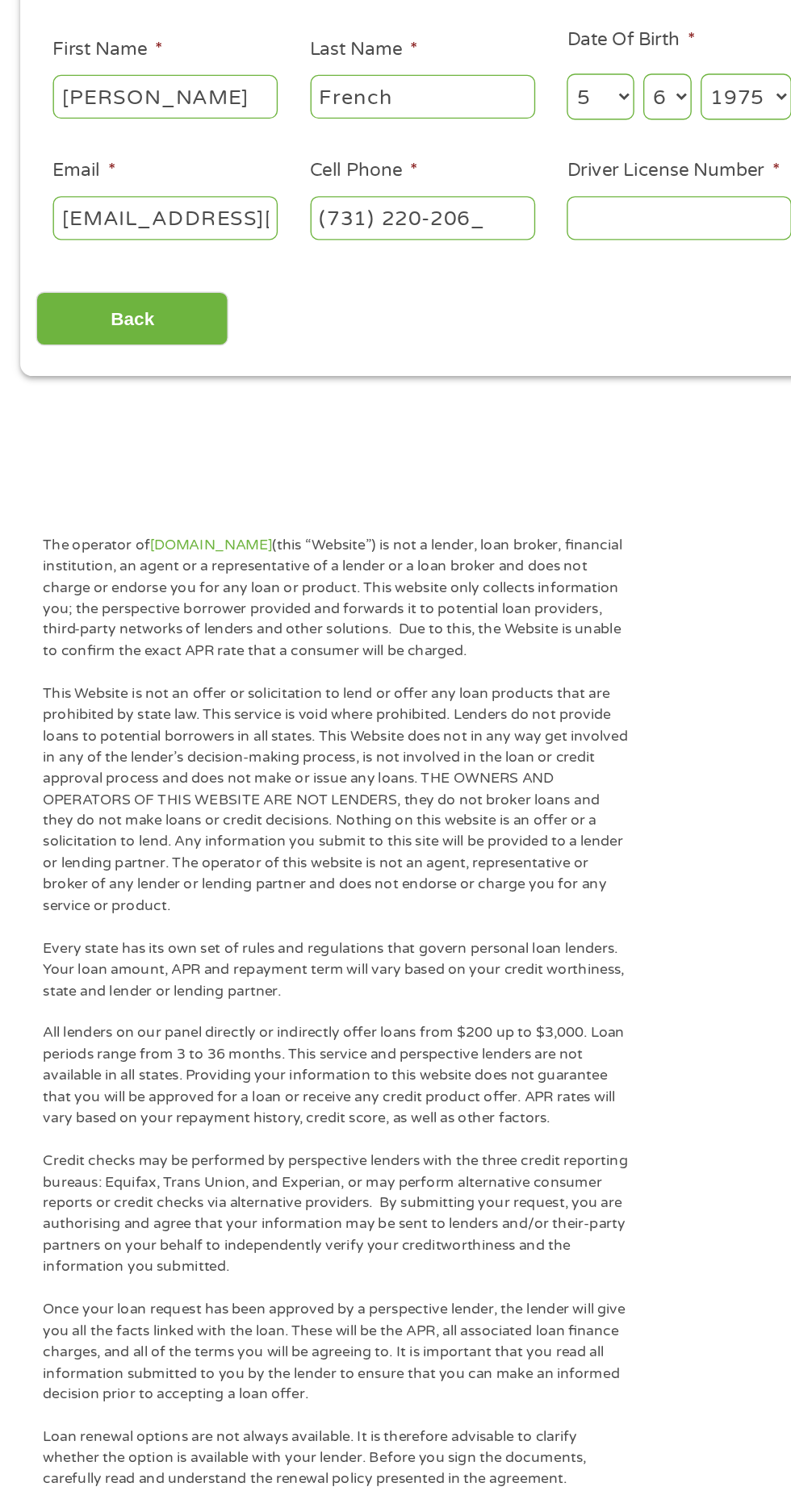
type input "(731) 220-2064"
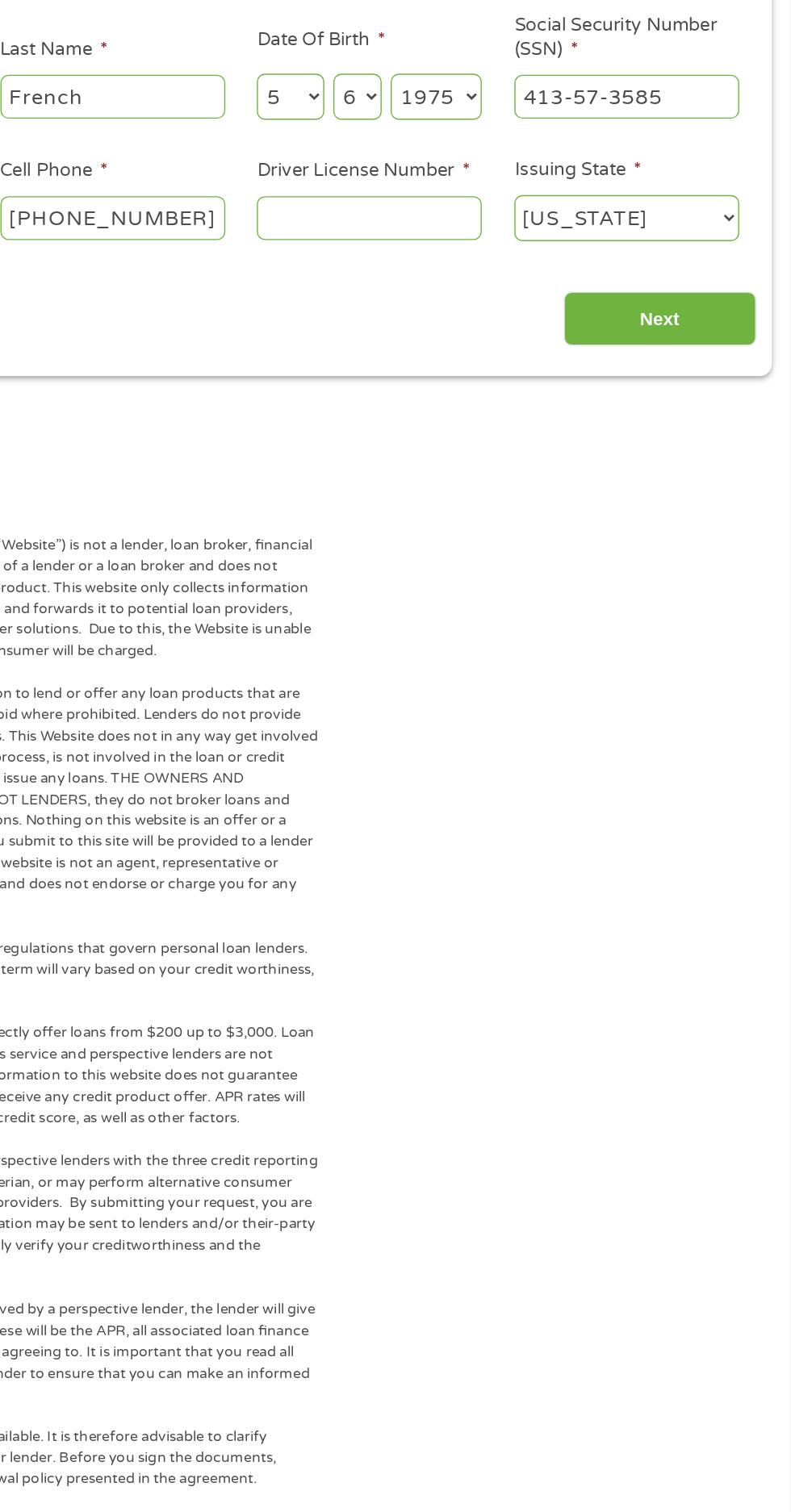
click at [498, 464] on input "Driver License Number *" at bounding box center [487, 449] width 161 height 31
type input "077009906"
click at [706, 465] on select "Alabama Alaska Arizona Arkansas California Colorado Connecticut Delaware Distri…" at bounding box center [672, 449] width 161 height 33
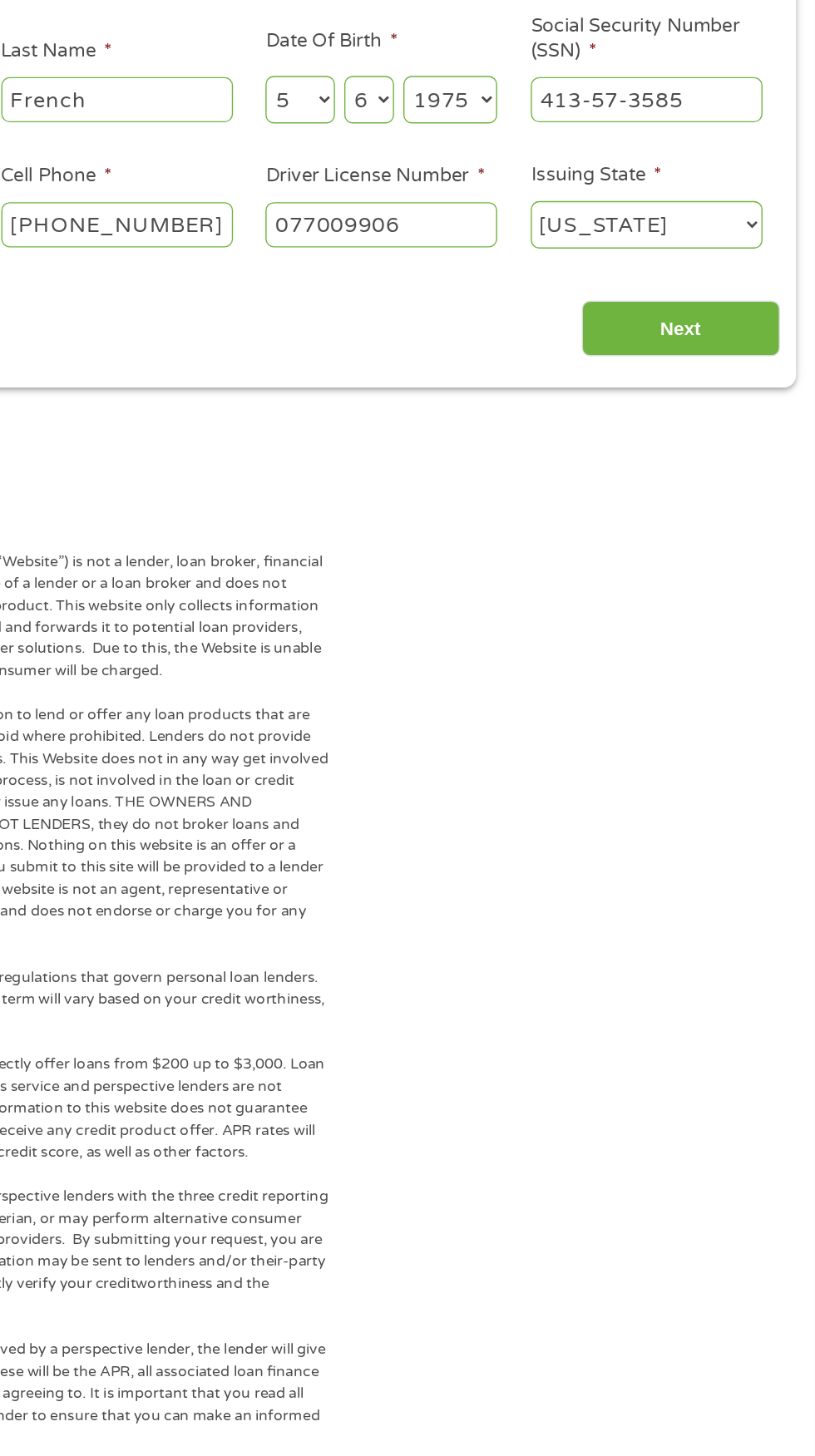
click at [719, 558] on input "Next" at bounding box center [717, 537] width 143 height 40
click at [735, 558] on input "Next" at bounding box center [717, 537] width 143 height 40
click at [728, 558] on input "Next" at bounding box center [717, 537] width 143 height 40
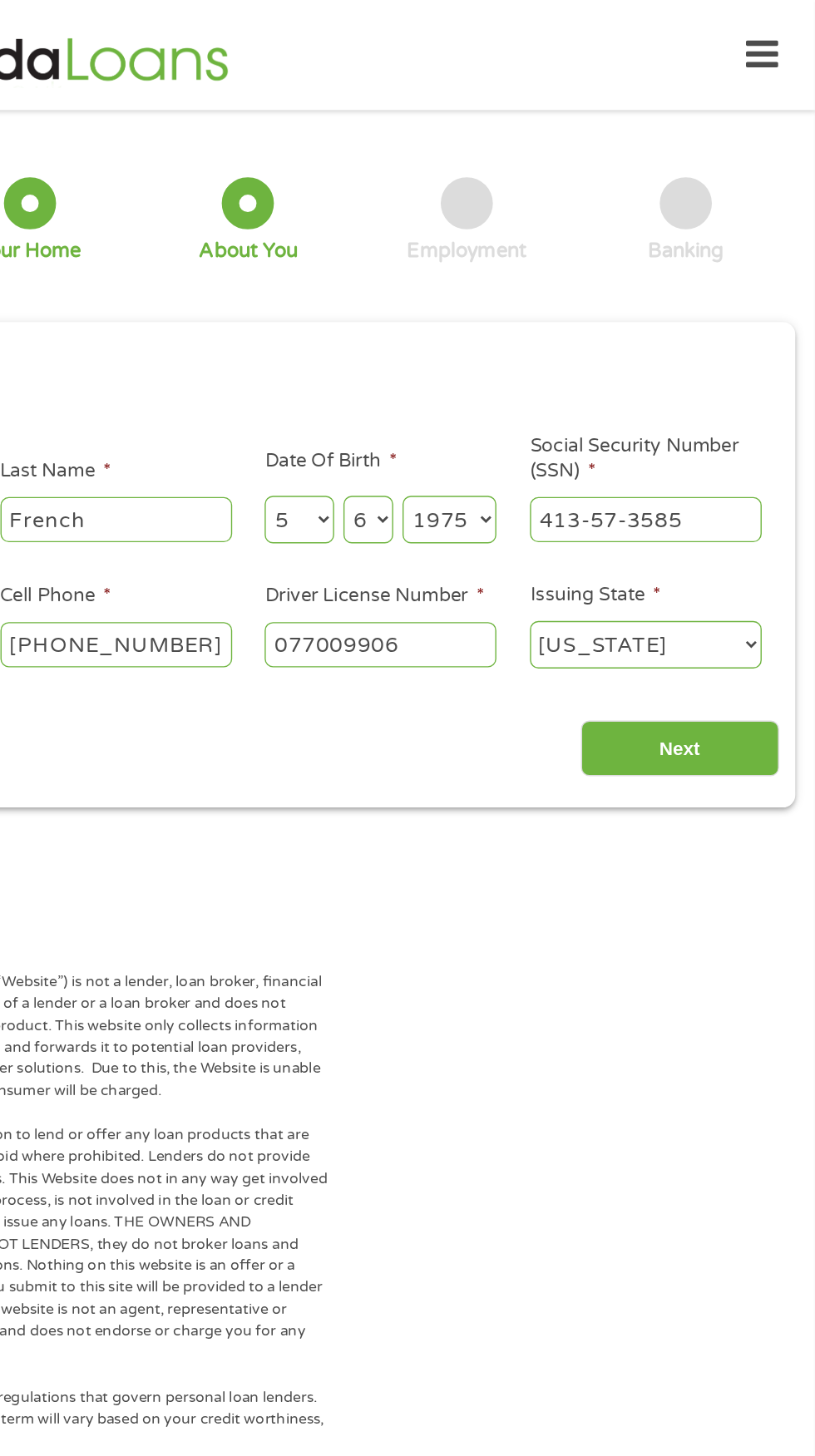
click at [699, 558] on input "Next" at bounding box center [717, 537] width 143 height 40
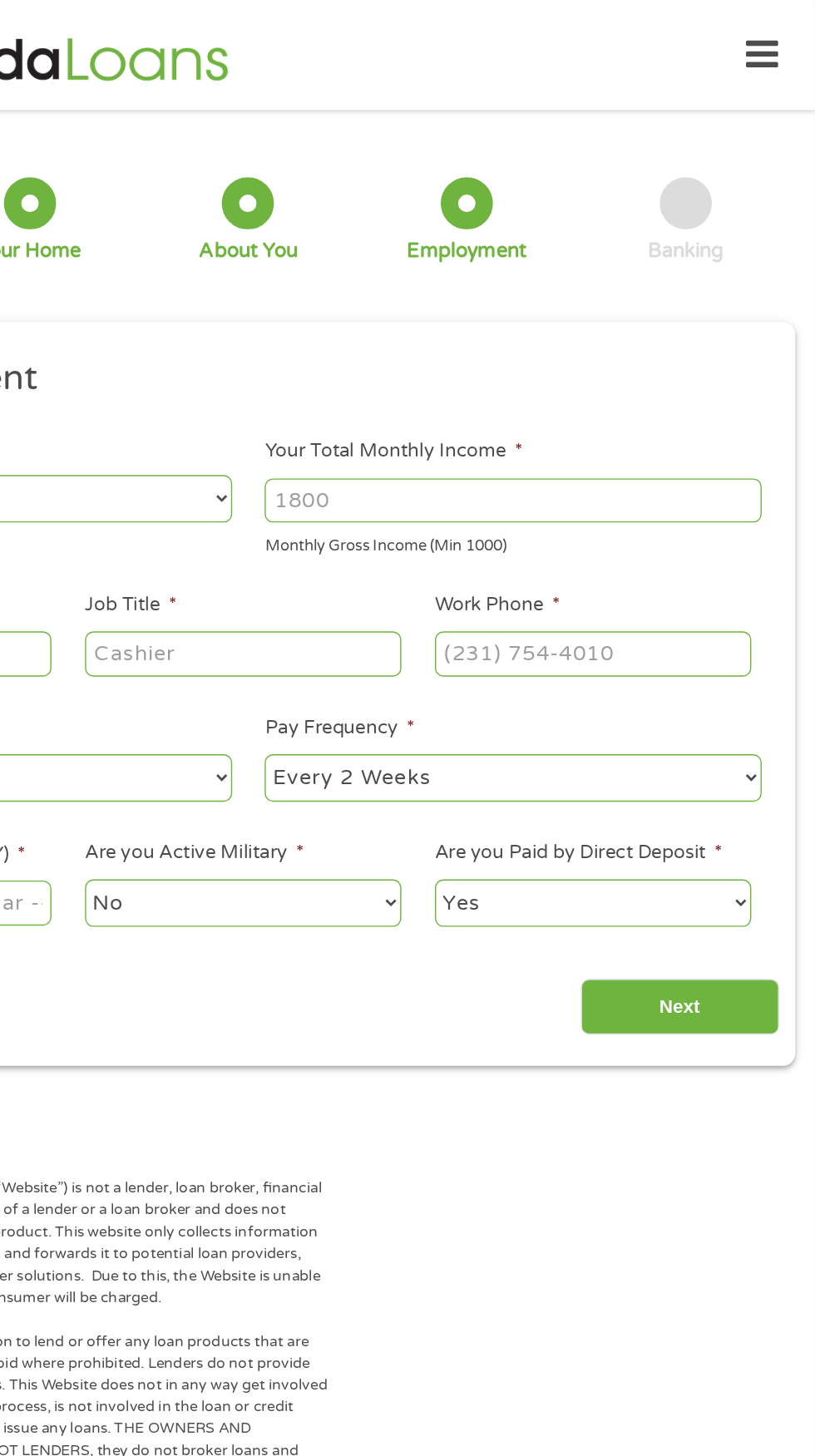
click at [691, 575] on select "--- Choose one --- Every 2 Weeks Every Week Monthly Semi-Monthly" at bounding box center [597, 558] width 356 height 34
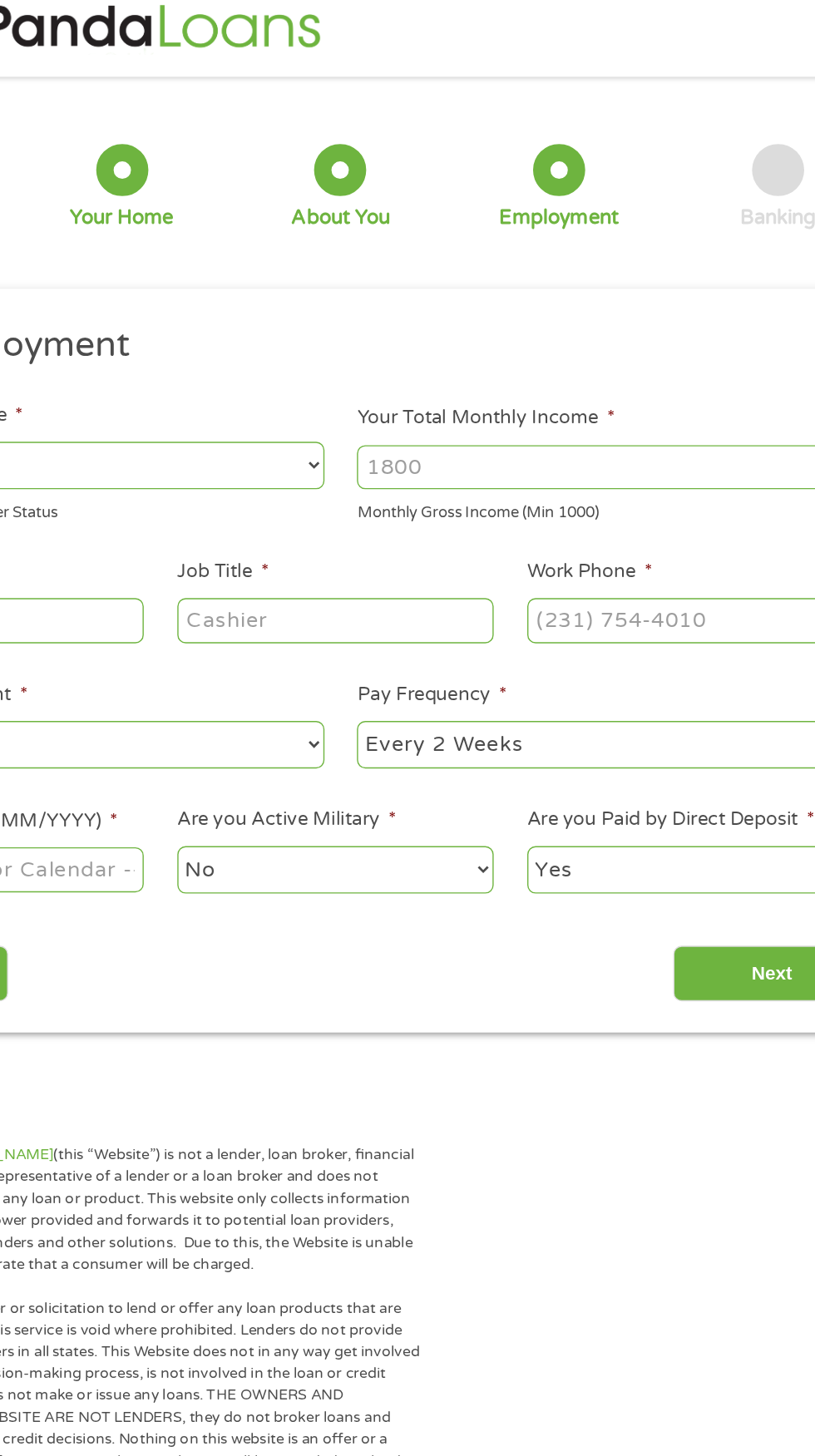
scroll to position [24, 0]
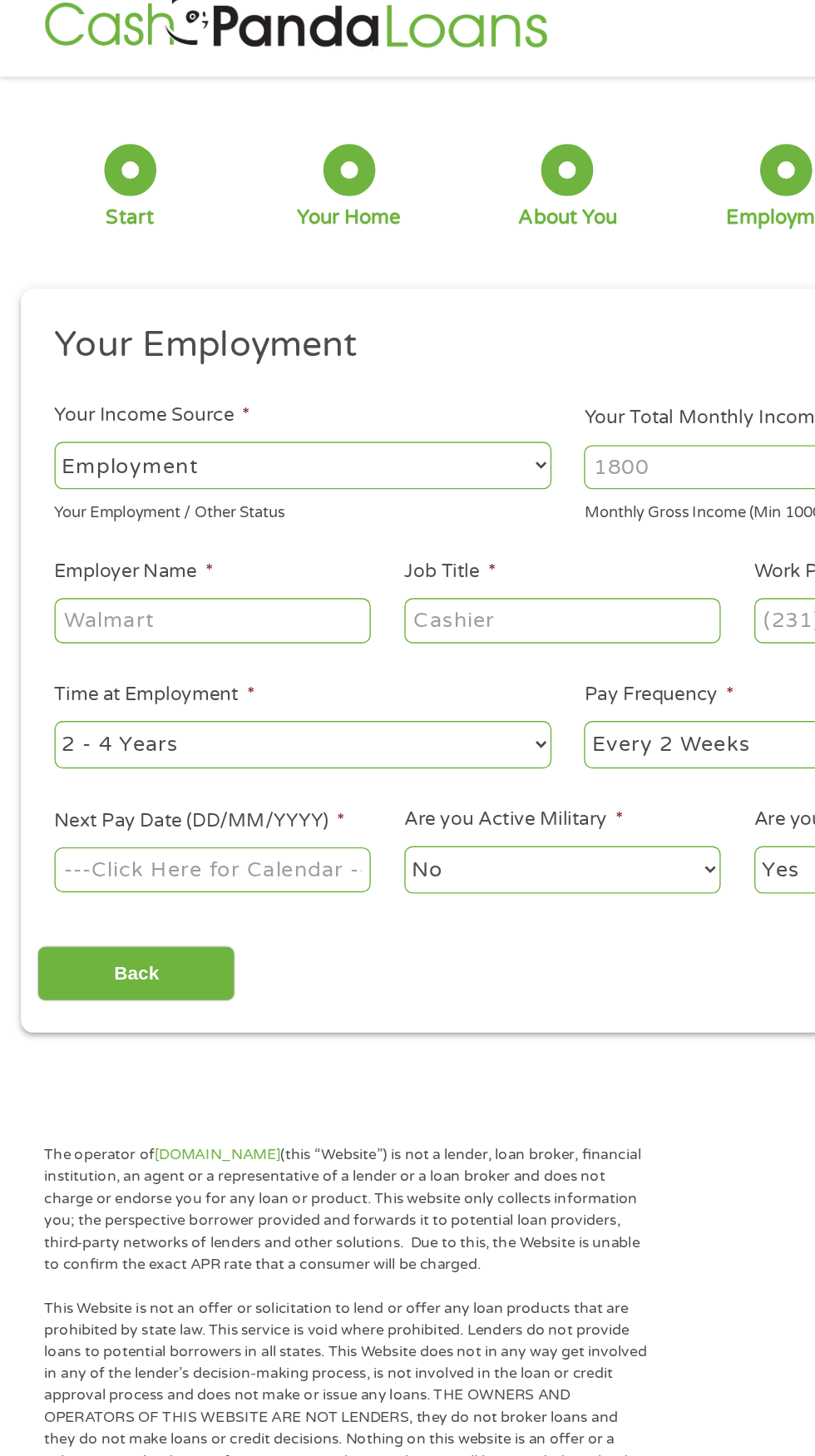
click at [310, 351] on select "--- Choose one --- Employment Self Employed Benefits" at bounding box center [218, 334] width 356 height 34
select select "benefits"
type input "Other"
type input "(731) 220-2064"
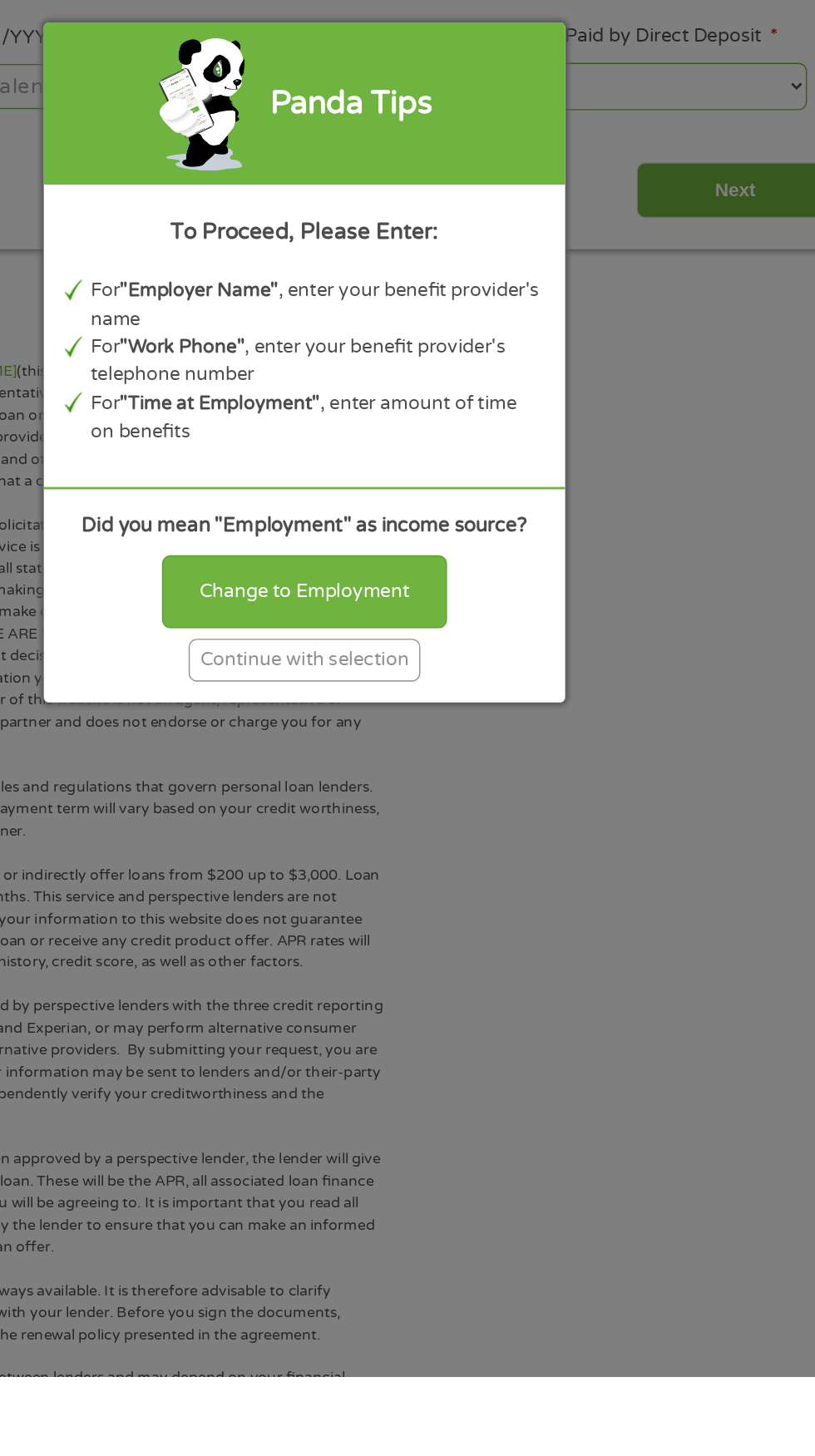
scroll to position [121, 0]
click at [491, 957] on div "Continue with selection" at bounding box center [407, 941] width 166 height 31
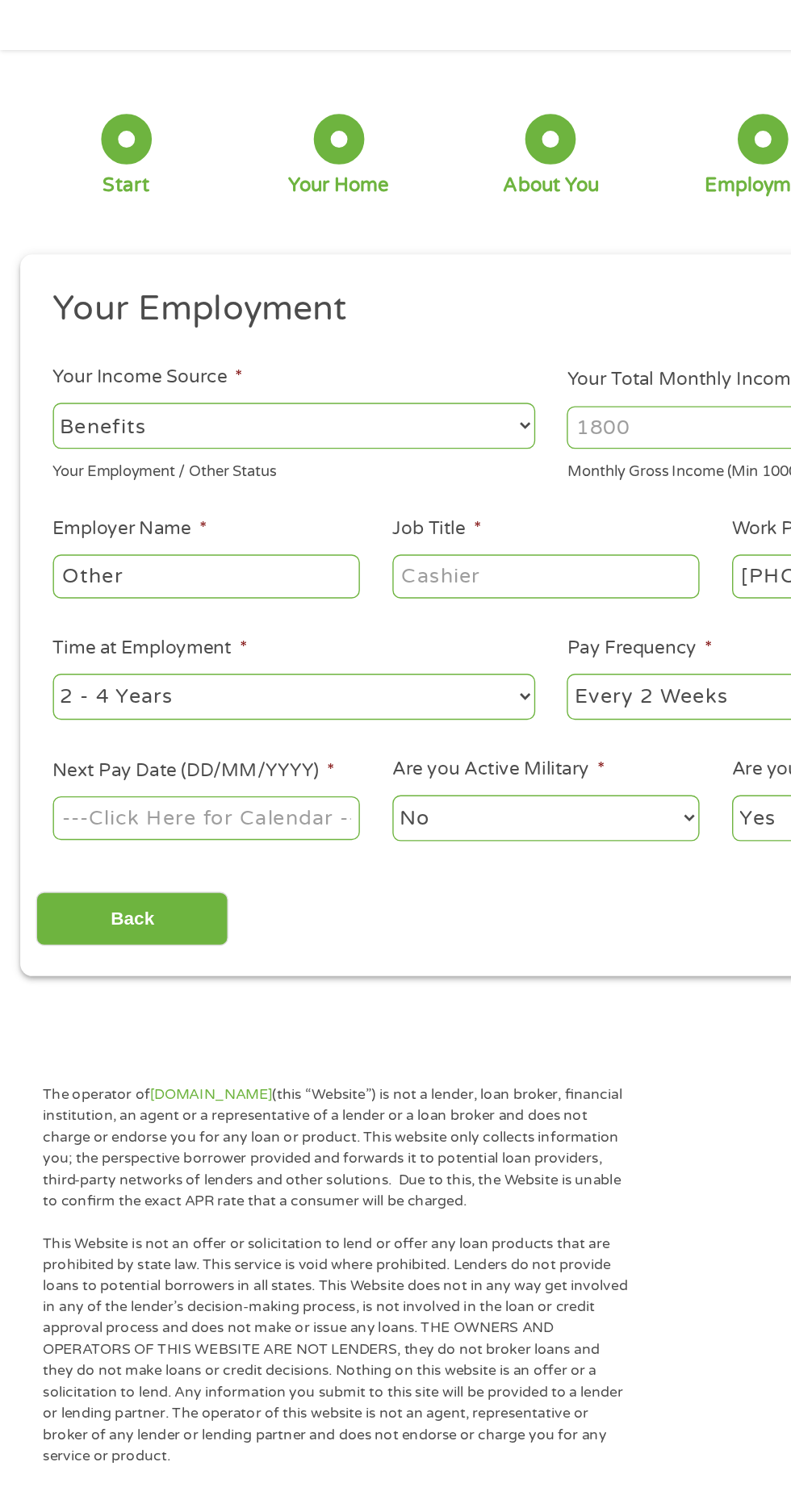
scroll to position [0, 0]
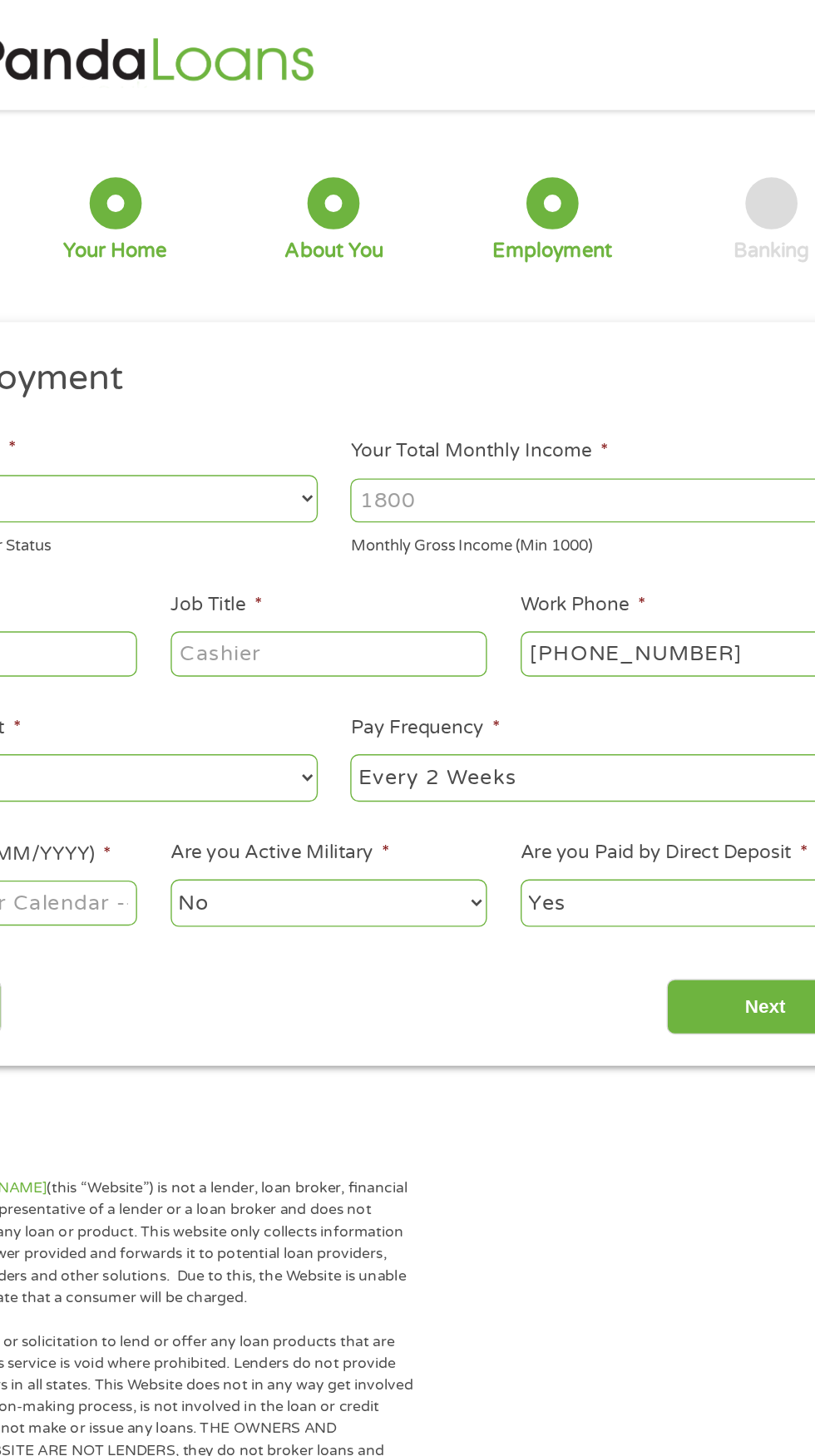
click at [634, 375] on input "Your Total Monthly Income *" at bounding box center [597, 359] width 356 height 32
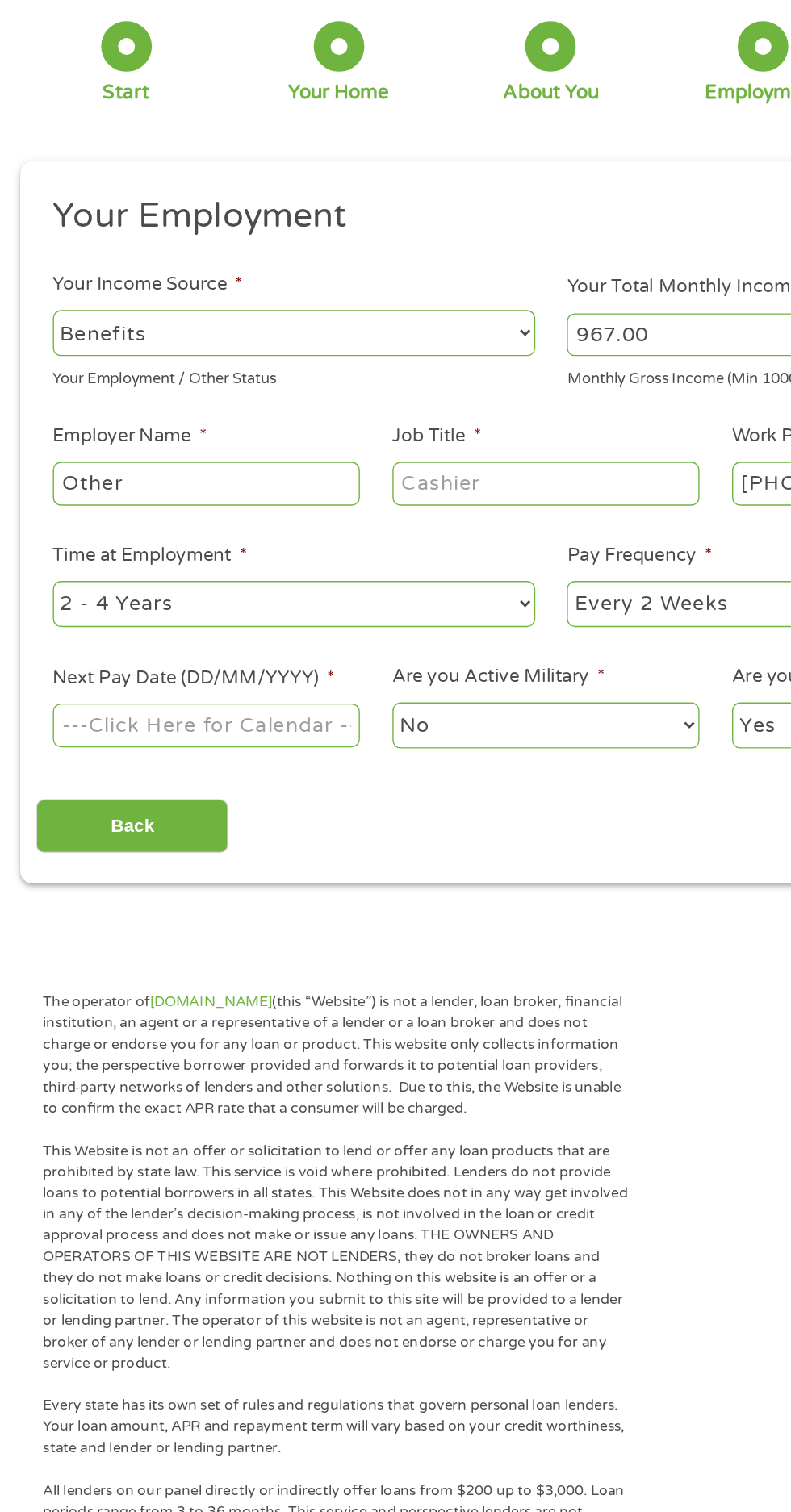
type input "967.00"
click at [196, 471] on input "Other" at bounding box center [148, 455] width 220 height 31
type input "O"
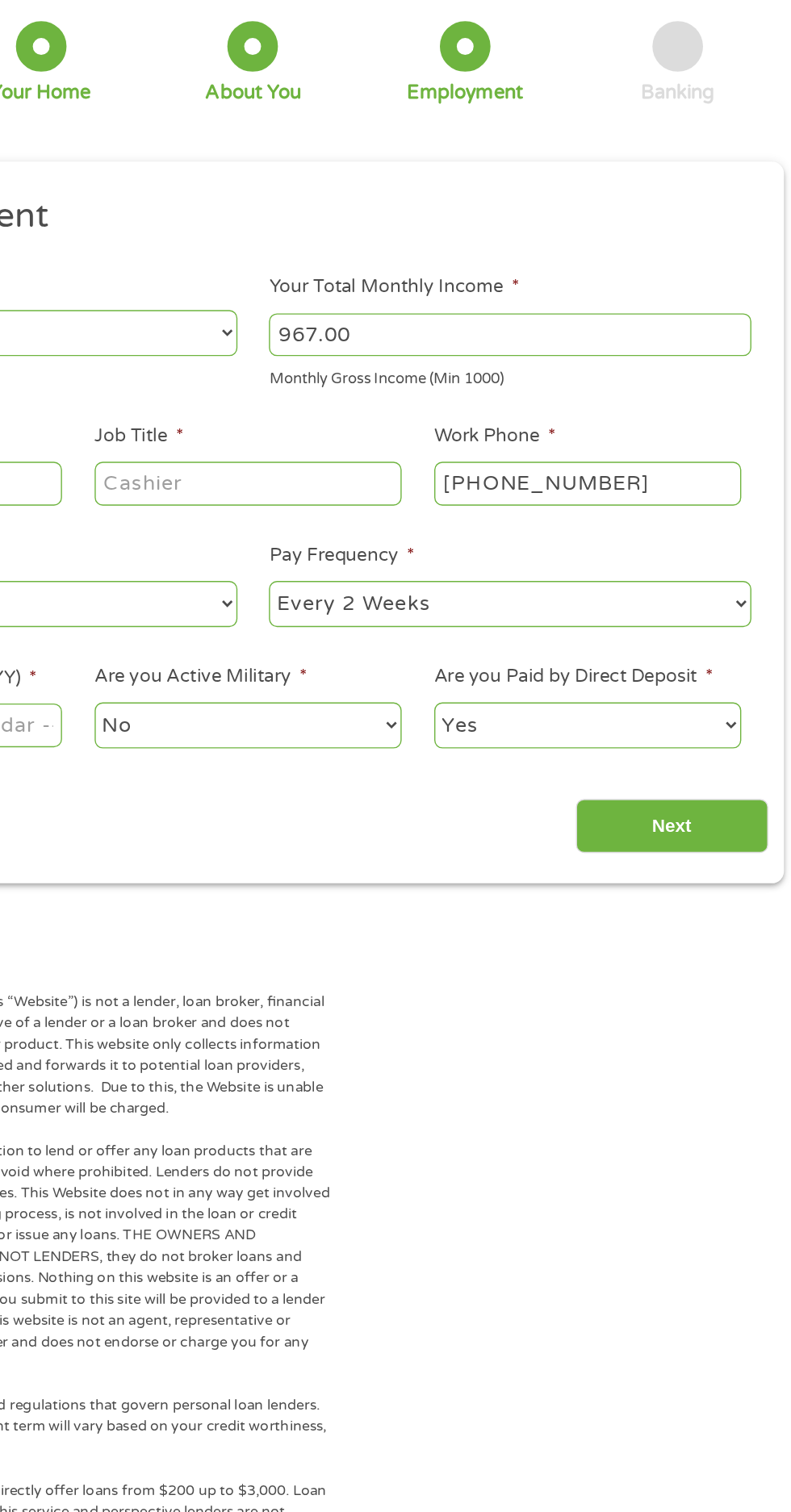
type input "SSI Disability"
click at [385, 471] on input "Job Title *" at bounding box center [391, 455] width 220 height 31
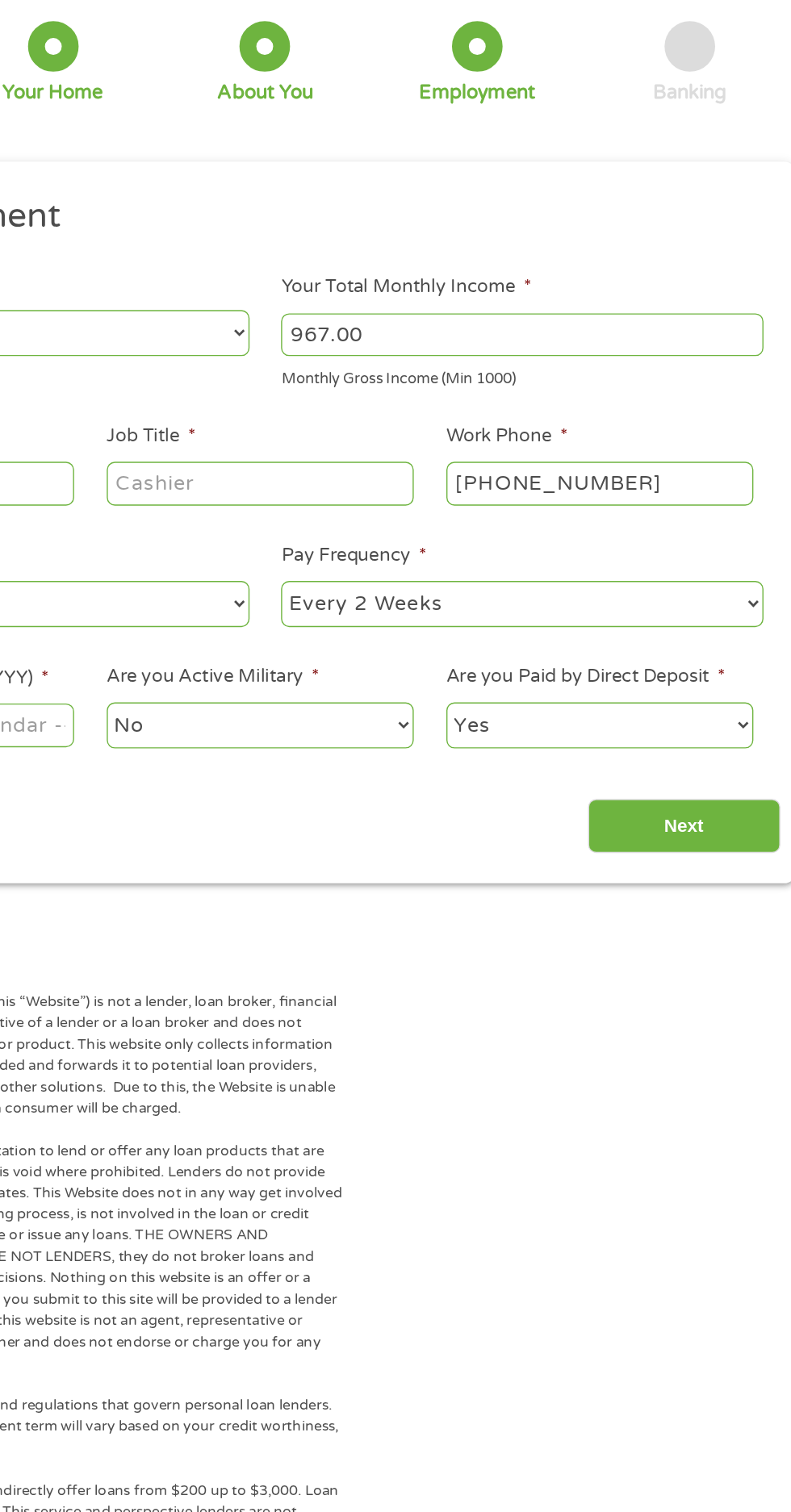
click at [394, 471] on input "Job Title *" at bounding box center [391, 455] width 220 height 31
click at [378, 471] on input "Job Title *" at bounding box center [391, 455] width 220 height 31
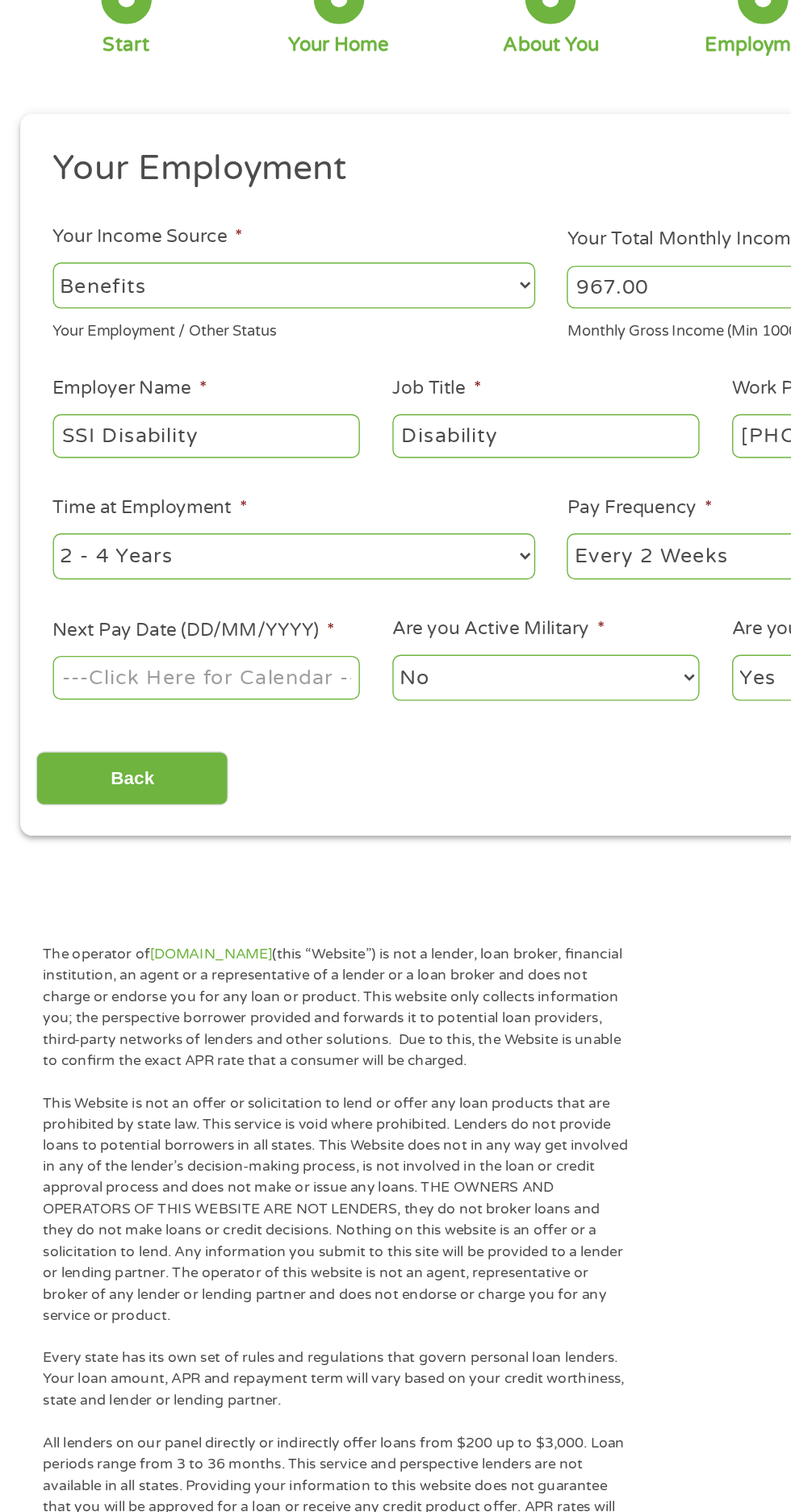
type input "Disability"
click at [200, 558] on select "--- Choose one --- 1 Year or less 1 - 2 Years 2 - 4 Years Over 4 Years" at bounding box center [211, 542] width 346 height 33
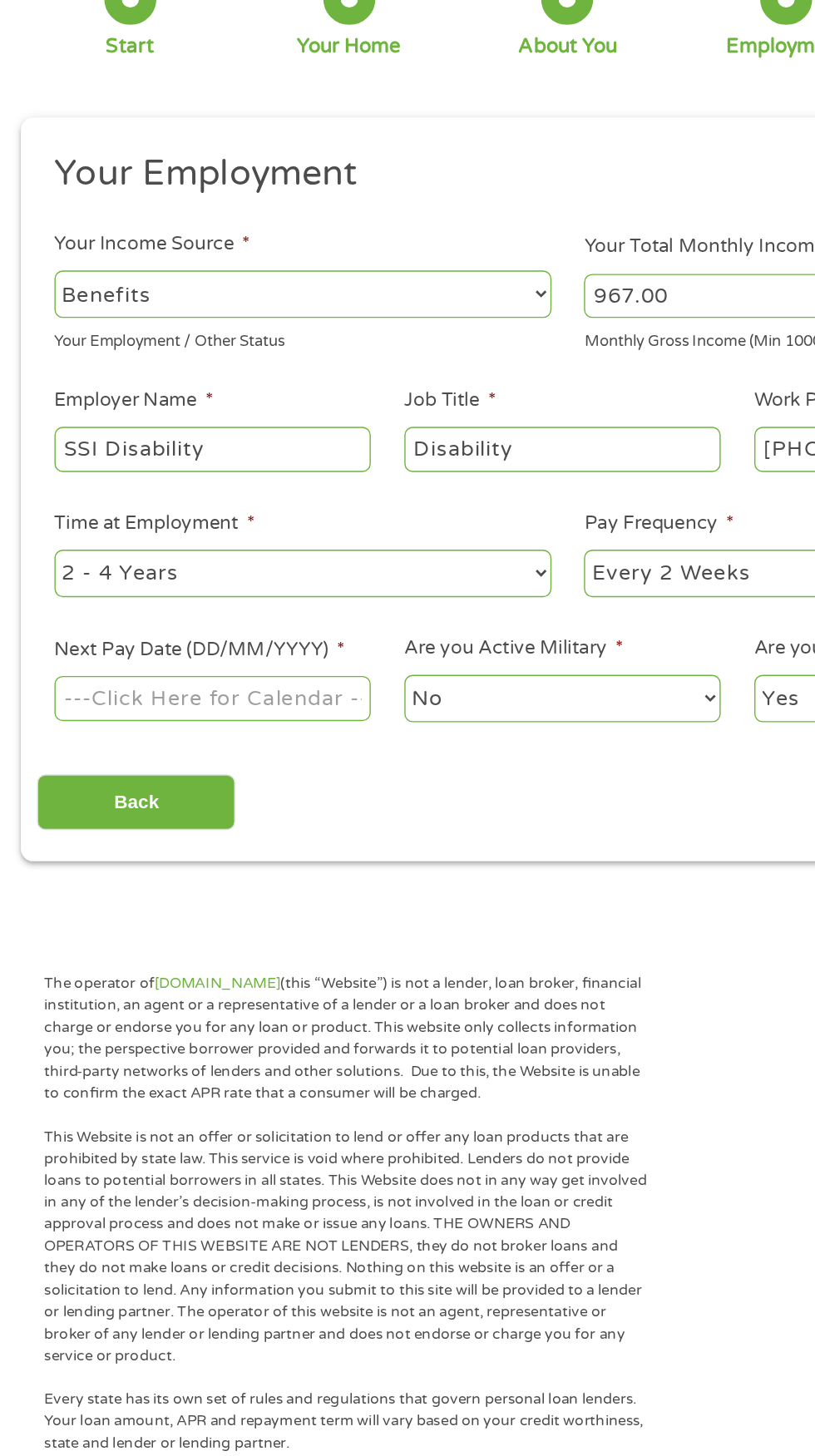
select select "60months"
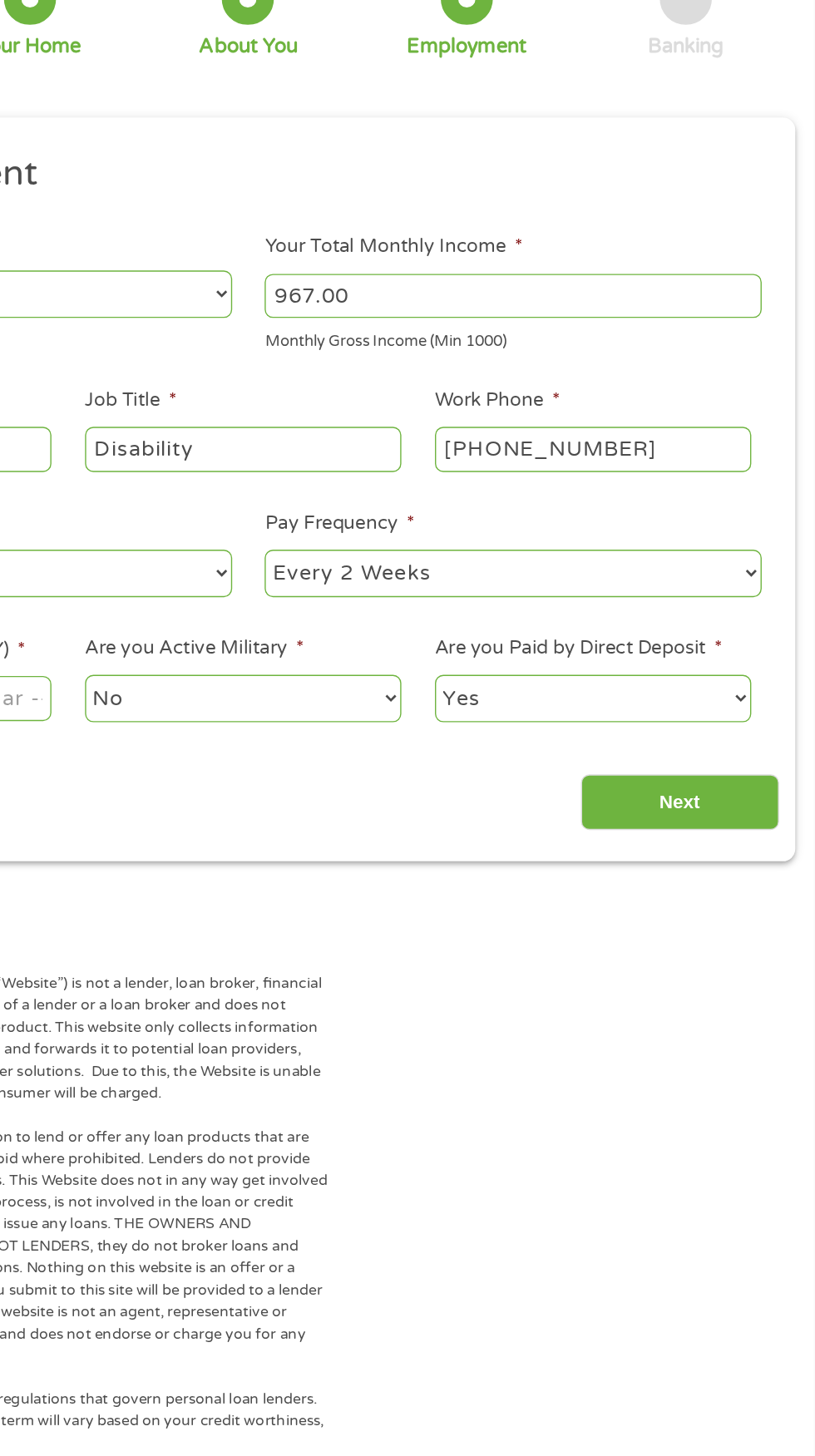
click at [551, 575] on select "--- Choose one --- Every 2 Weeks Every Week Monthly Semi-Monthly" at bounding box center [597, 558] width 356 height 34
select select "monthly"
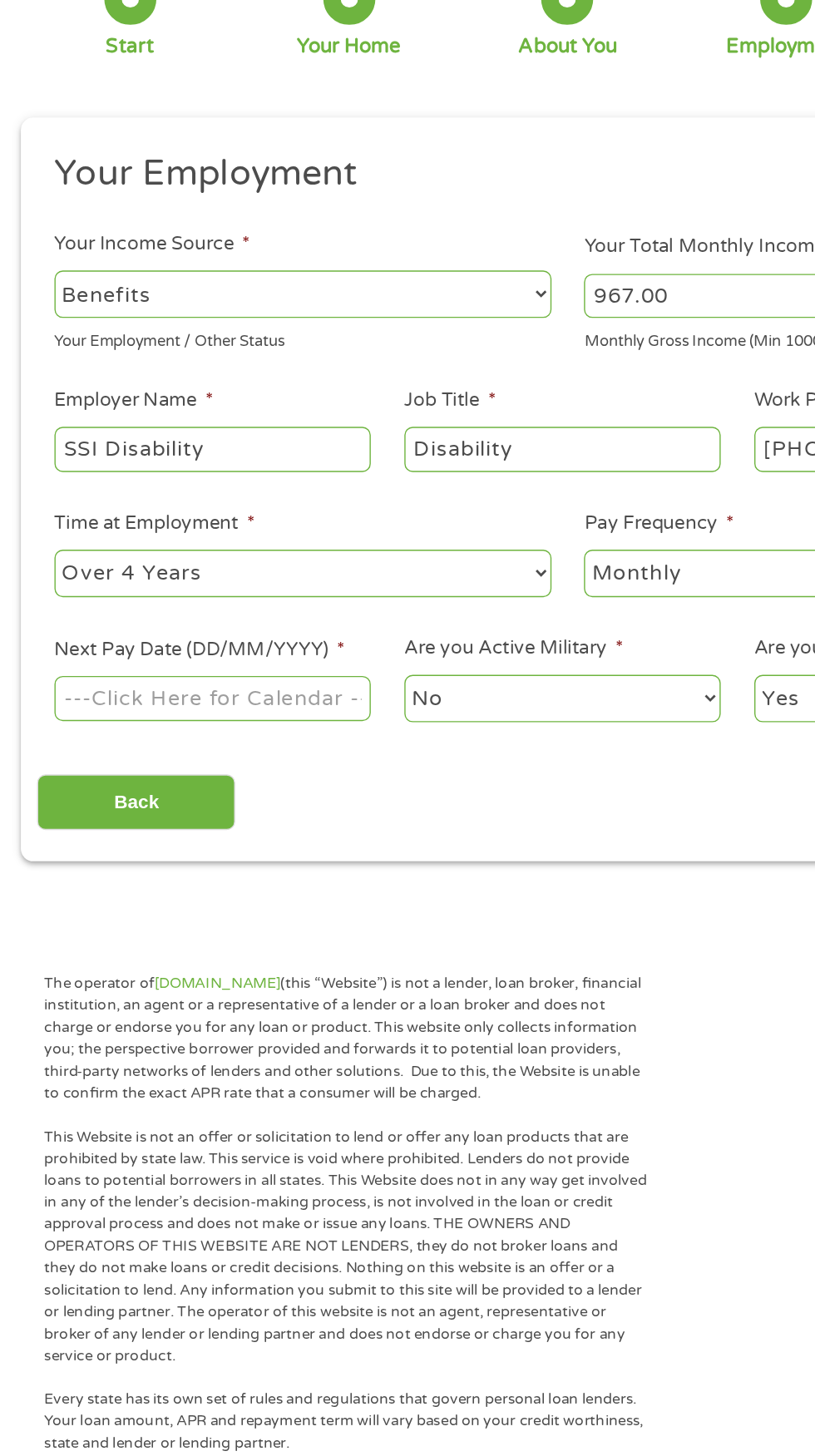
click at [177, 866] on body "Home Get Loan Offer How it works FAQs Blog Cash Loans Quick Loans Online Loans …" at bounding box center [407, 1266] width 815 height 2534
click at [87, 663] on input "Next Pay Date (DD/MM/YYYY) *" at bounding box center [153, 648] width 227 height 32
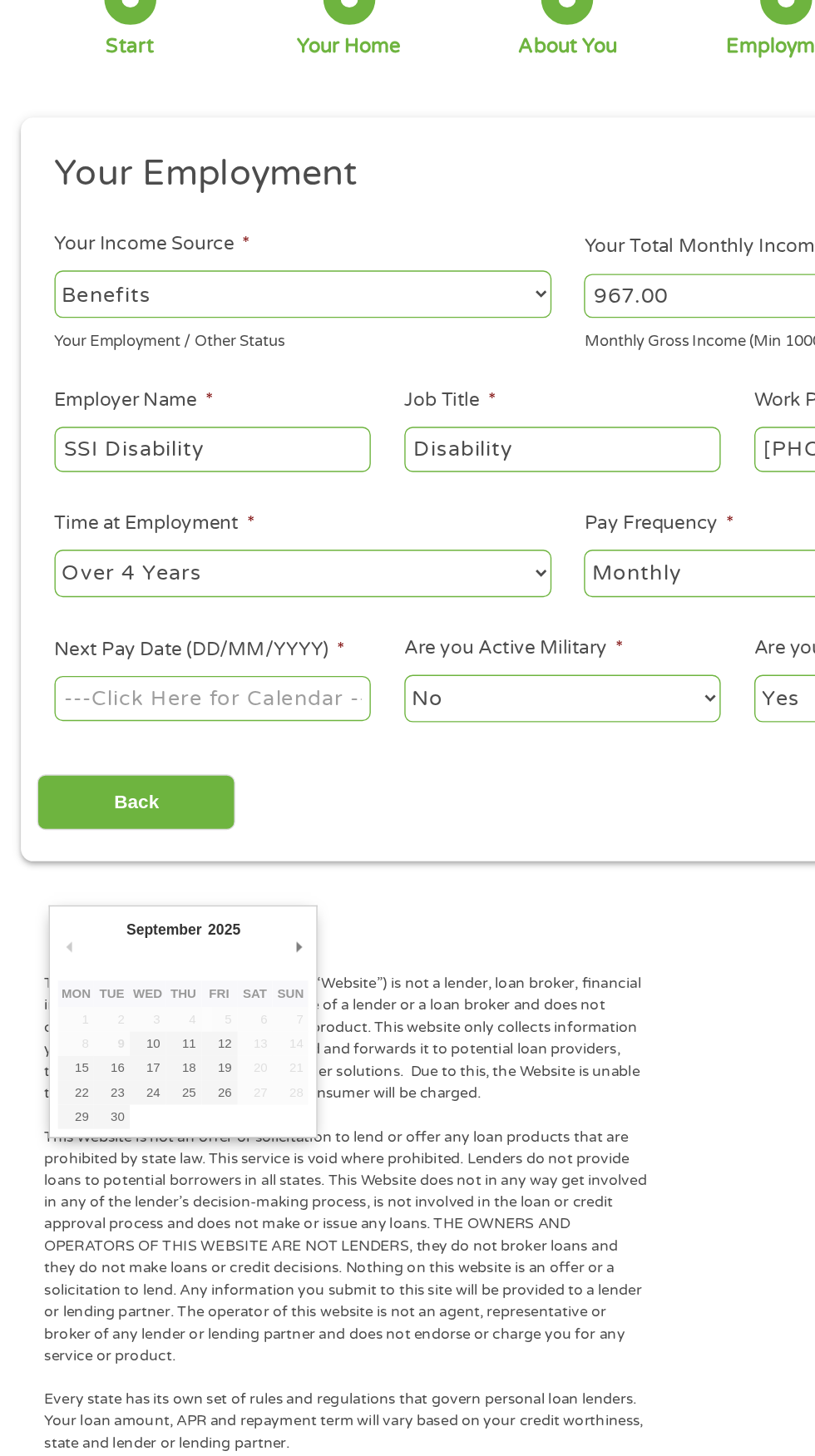
click at [237, 622] on label "Next Pay Date (DD/MM/YYYY) *" at bounding box center [143, 613] width 208 height 18
click at [237, 663] on input "Next Pay Date (DD/MM/YYYY) *" at bounding box center [153, 648] width 227 height 32
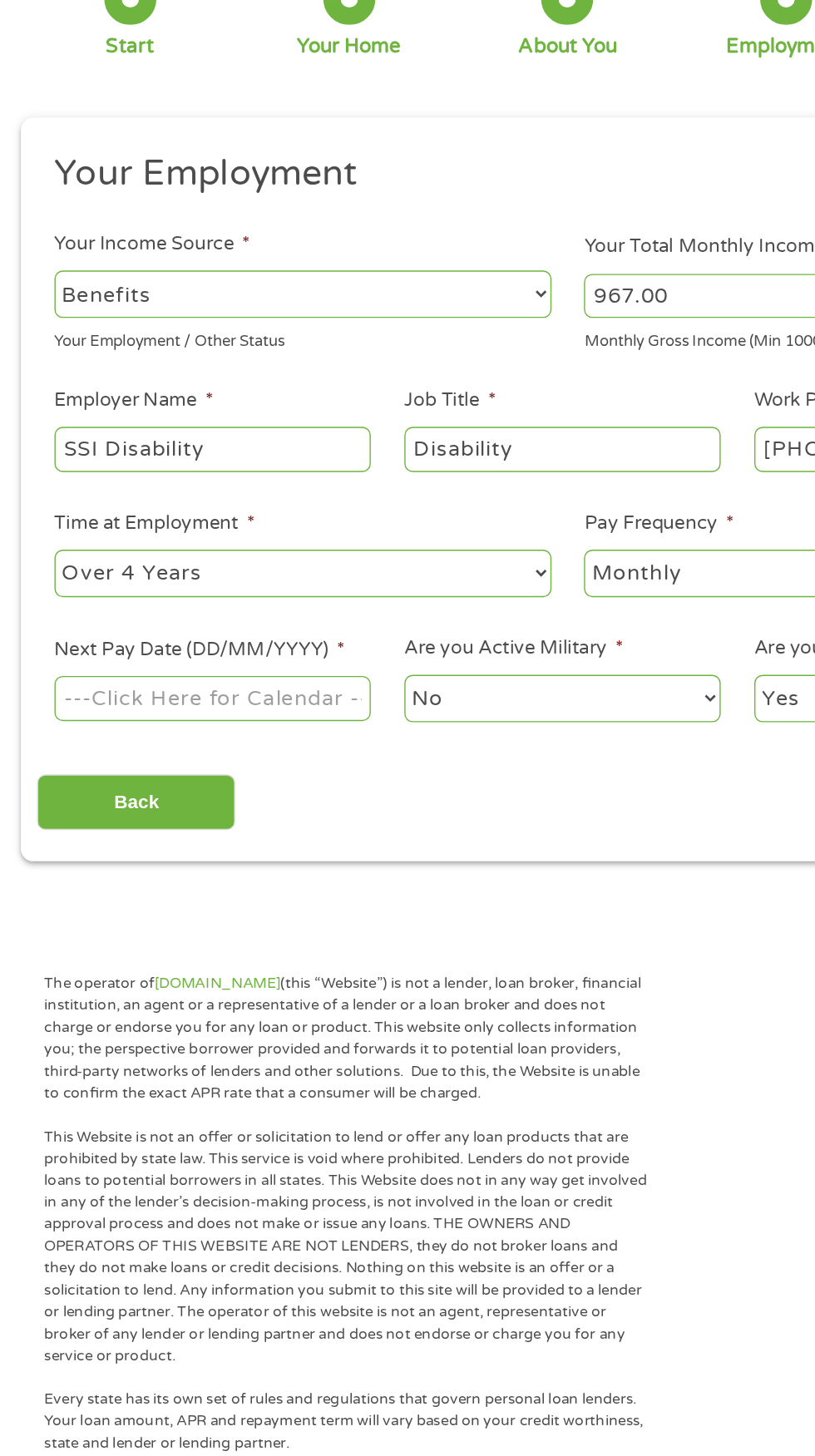
click at [219, 663] on input "Next Pay Date (DD/MM/YYYY) *" at bounding box center [153, 648] width 227 height 32
click at [86, 862] on body "Home Get Loan Offer How it works FAQs Blog Cash Loans Quick Loans Online Loans …" at bounding box center [407, 1266] width 815 height 2534
click at [234, 663] on input "02/10/2025" at bounding box center [153, 648] width 227 height 32
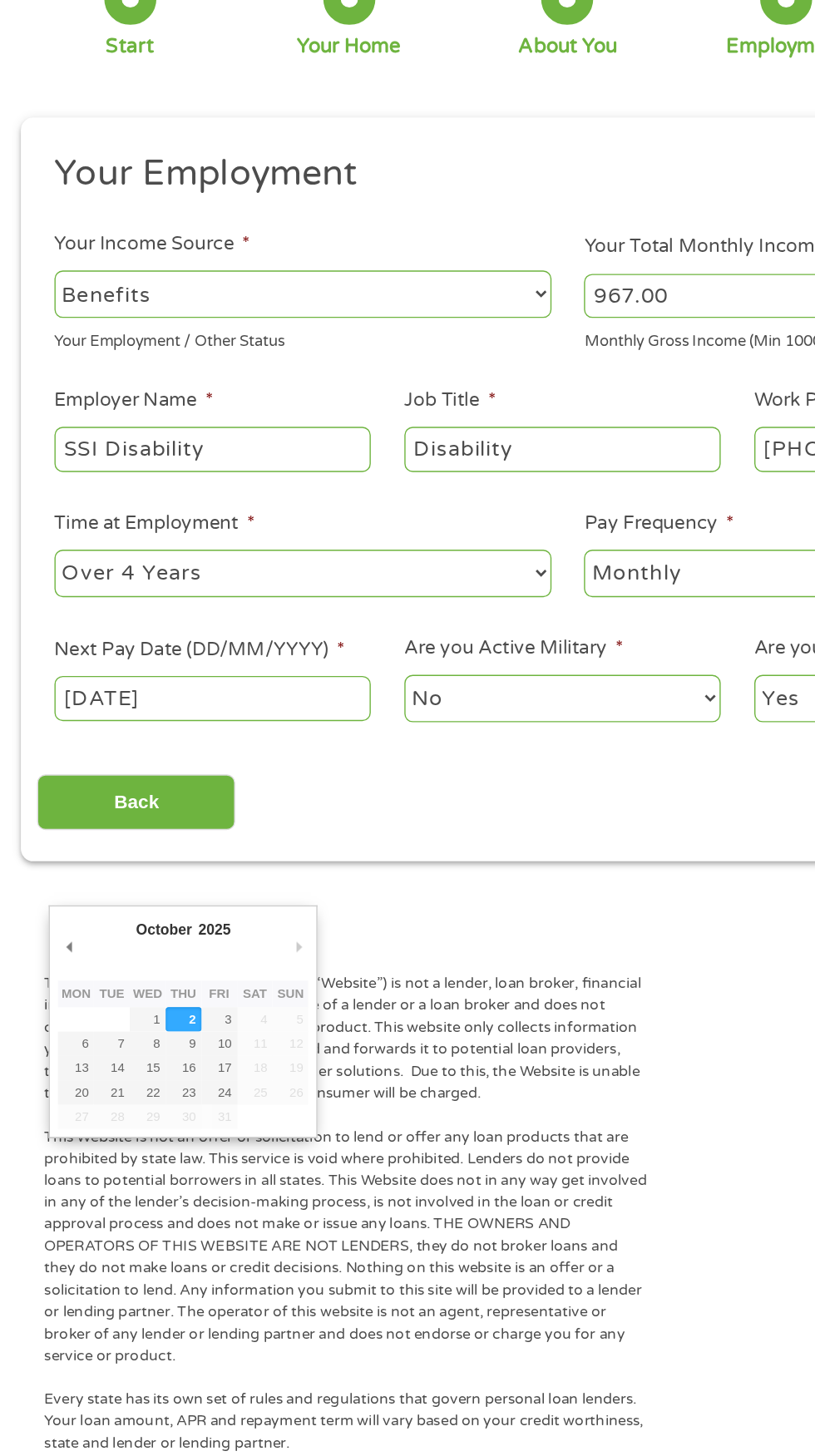
type input "01/10/2025"
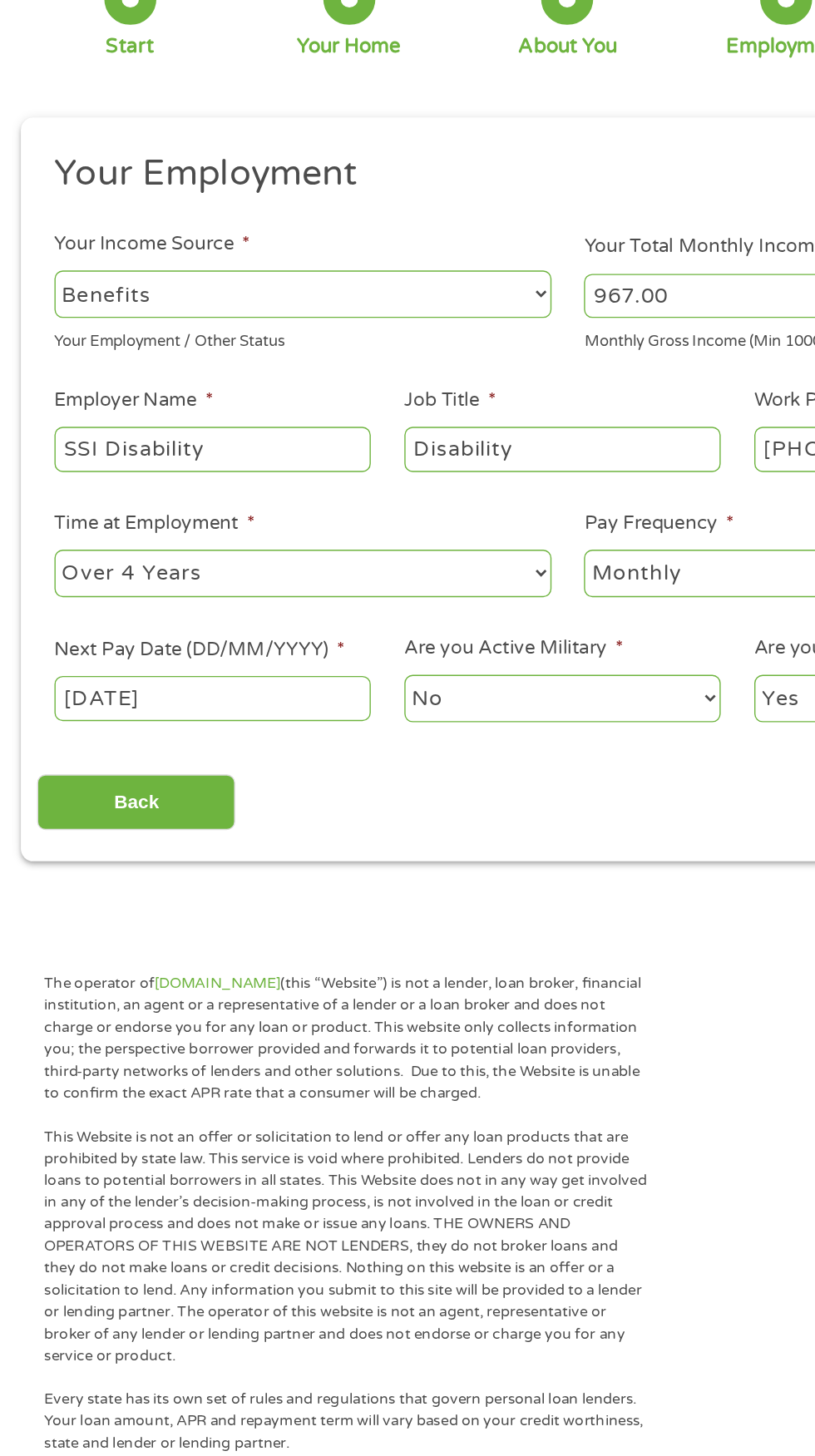
click at [227, 861] on body "Home Get Loan Offer How it works FAQs Blog Cash Loans Quick Loans Online Loans …" at bounding box center [407, 1266] width 815 height 2534
click at [190, 663] on input "01/10/2025" at bounding box center [153, 648] width 227 height 32
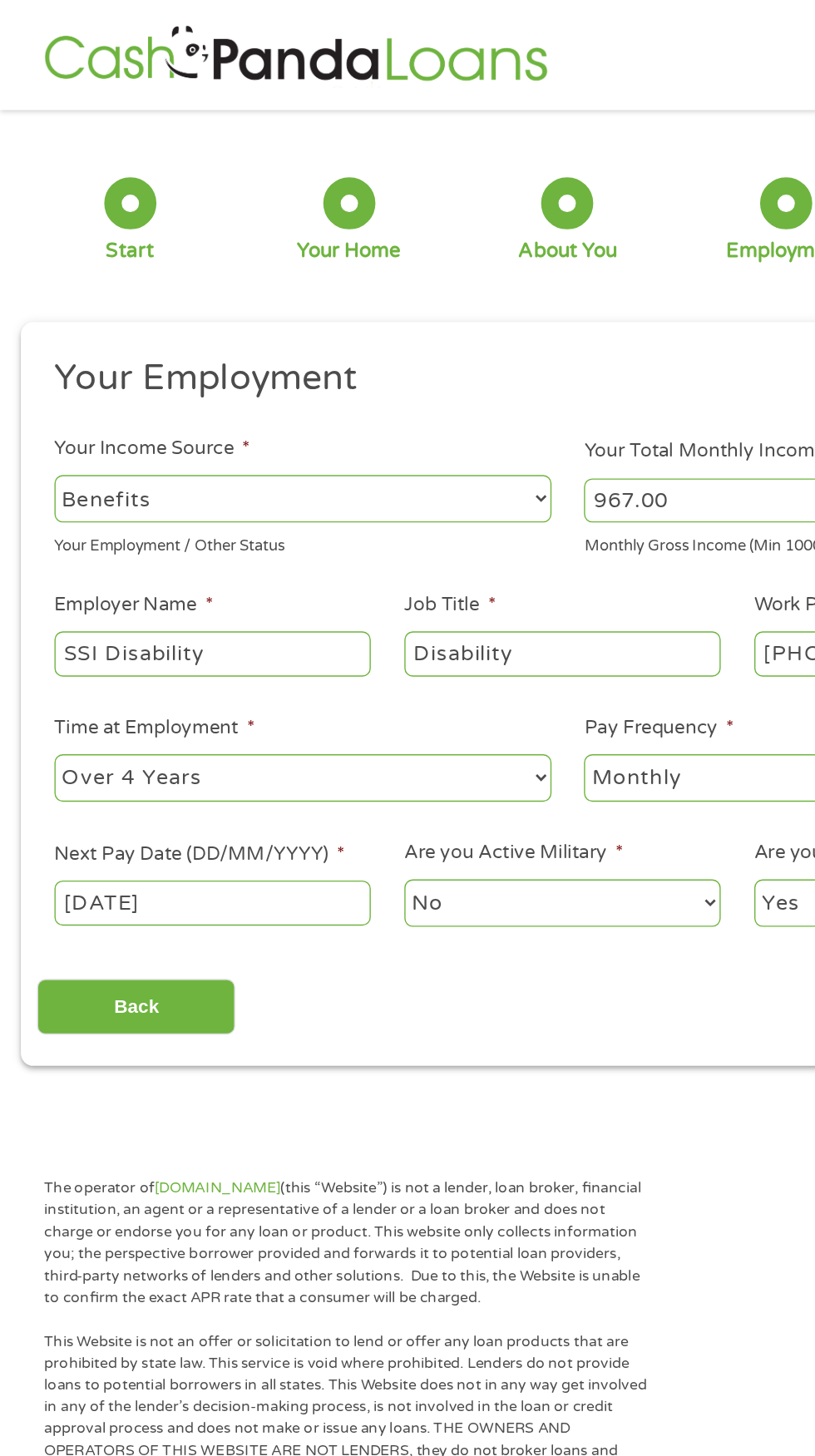
click at [170, 852] on body "Home Get Loan Offer How it works FAQs Blog Cash Loans Quick Loans Online Loans …" at bounding box center [407, 1266] width 815 height 2534
click at [110, 663] on input "01/10/2025" at bounding box center [153, 648] width 227 height 32
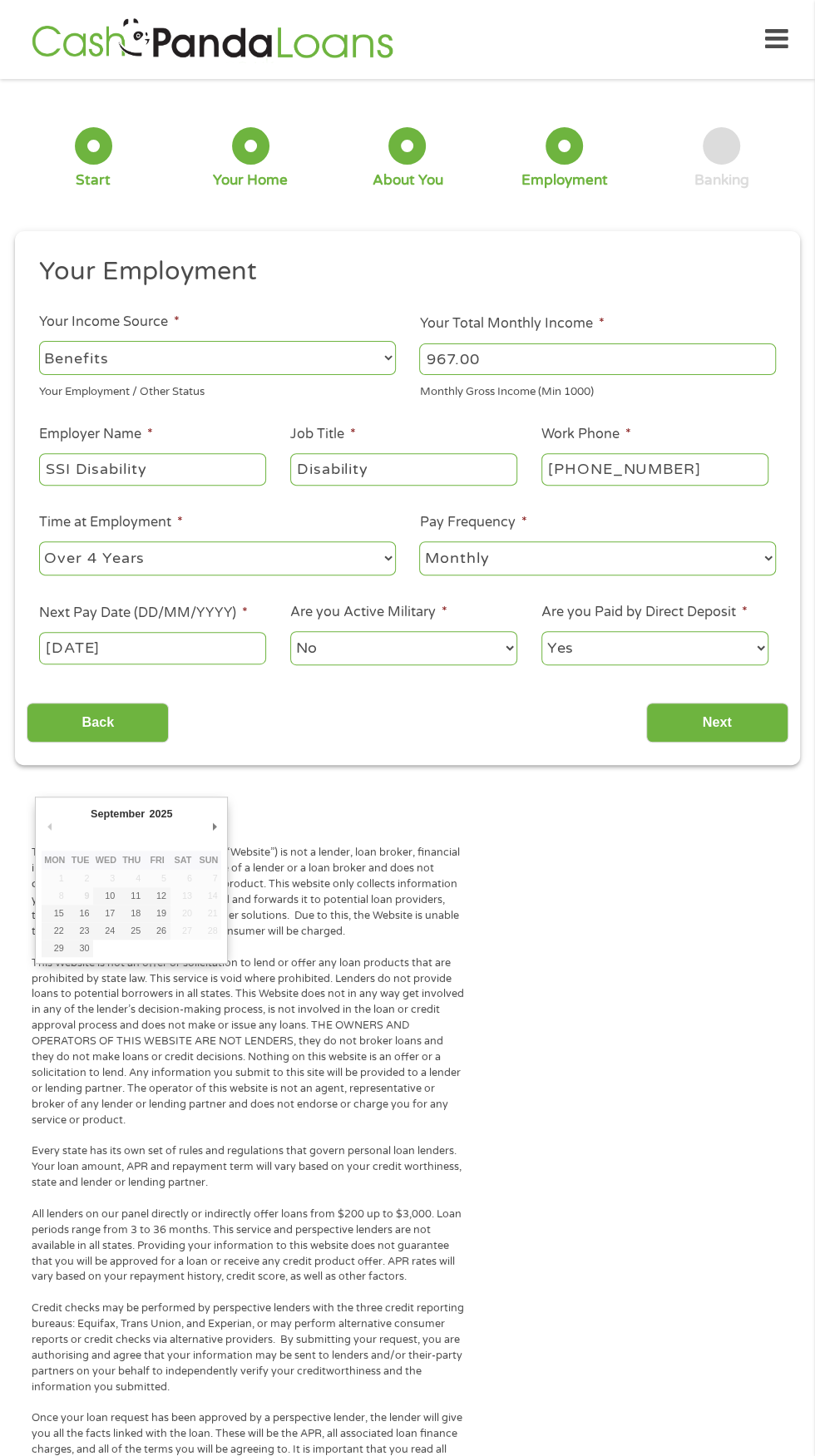
click at [113, 939] on p "The operator of Cashpandaloans.com (this “Website”) is not a lender, loan broke…" at bounding box center [249, 891] width 433 height 94
click at [240, 663] on input "01/10/2025" at bounding box center [153, 648] width 227 height 32
click at [251, 663] on input "01/10/2025" at bounding box center [153, 648] width 227 height 32
click at [250, 663] on input "01/10/2025" at bounding box center [153, 648] width 227 height 32
click at [245, 663] on input "01/10/2025" at bounding box center [153, 648] width 227 height 32
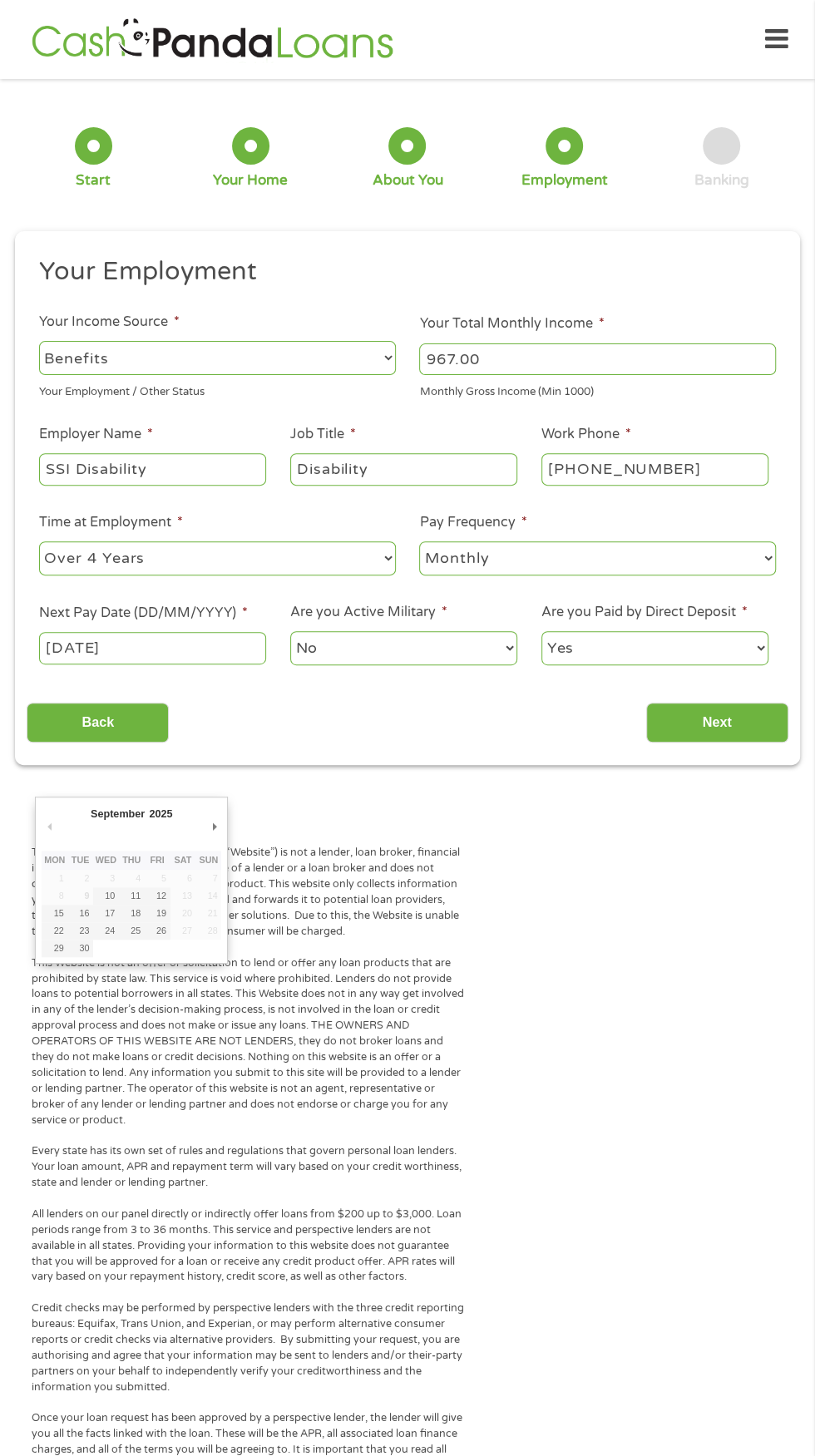
click at [249, 663] on input "01/10/2025" at bounding box center [153, 648] width 227 height 32
click at [241, 663] on input "01/10/2025" at bounding box center [153, 648] width 227 height 32
click at [239, 663] on input "01/10/2025" at bounding box center [153, 648] width 227 height 32
click at [370, 665] on select "No Yes" at bounding box center [403, 648] width 227 height 34
click at [727, 665] on select "Yes No" at bounding box center [655, 648] width 227 height 34
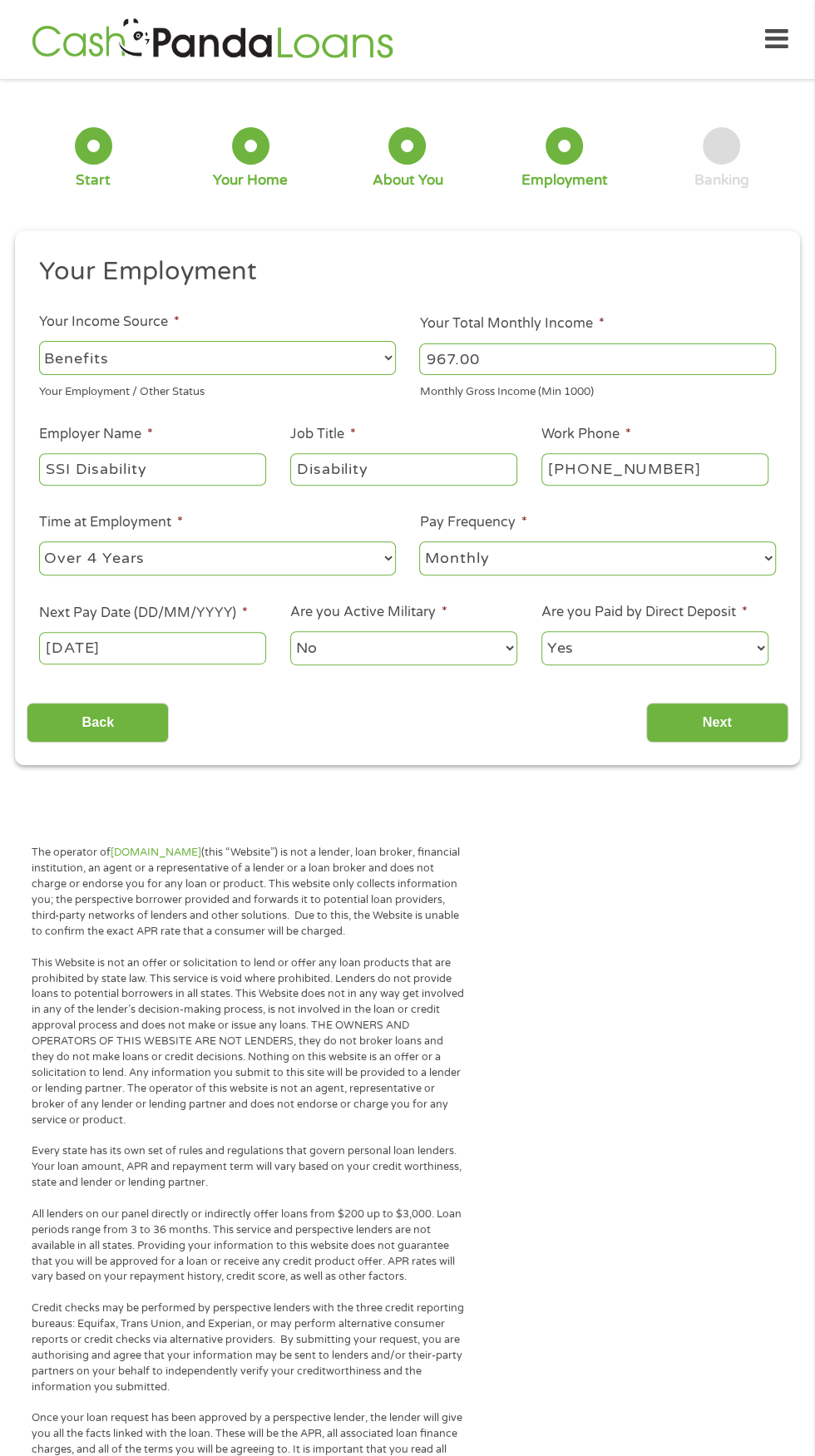
click at [646, 665] on select "Yes No" at bounding box center [655, 648] width 227 height 34
click at [727, 743] on input "Next" at bounding box center [717, 722] width 143 height 40
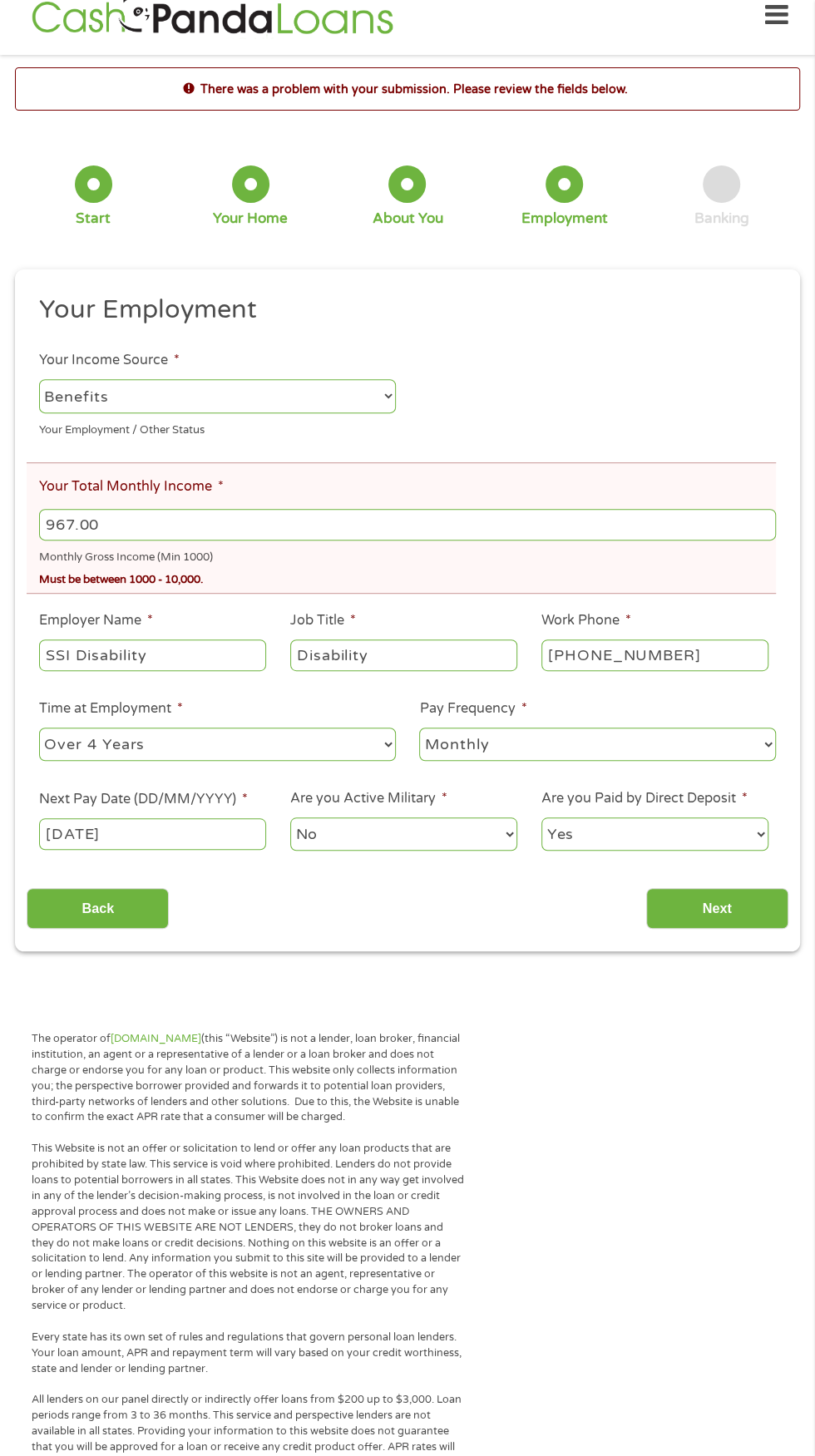
click at [177, 540] on input "967.00" at bounding box center [407, 524] width 736 height 32
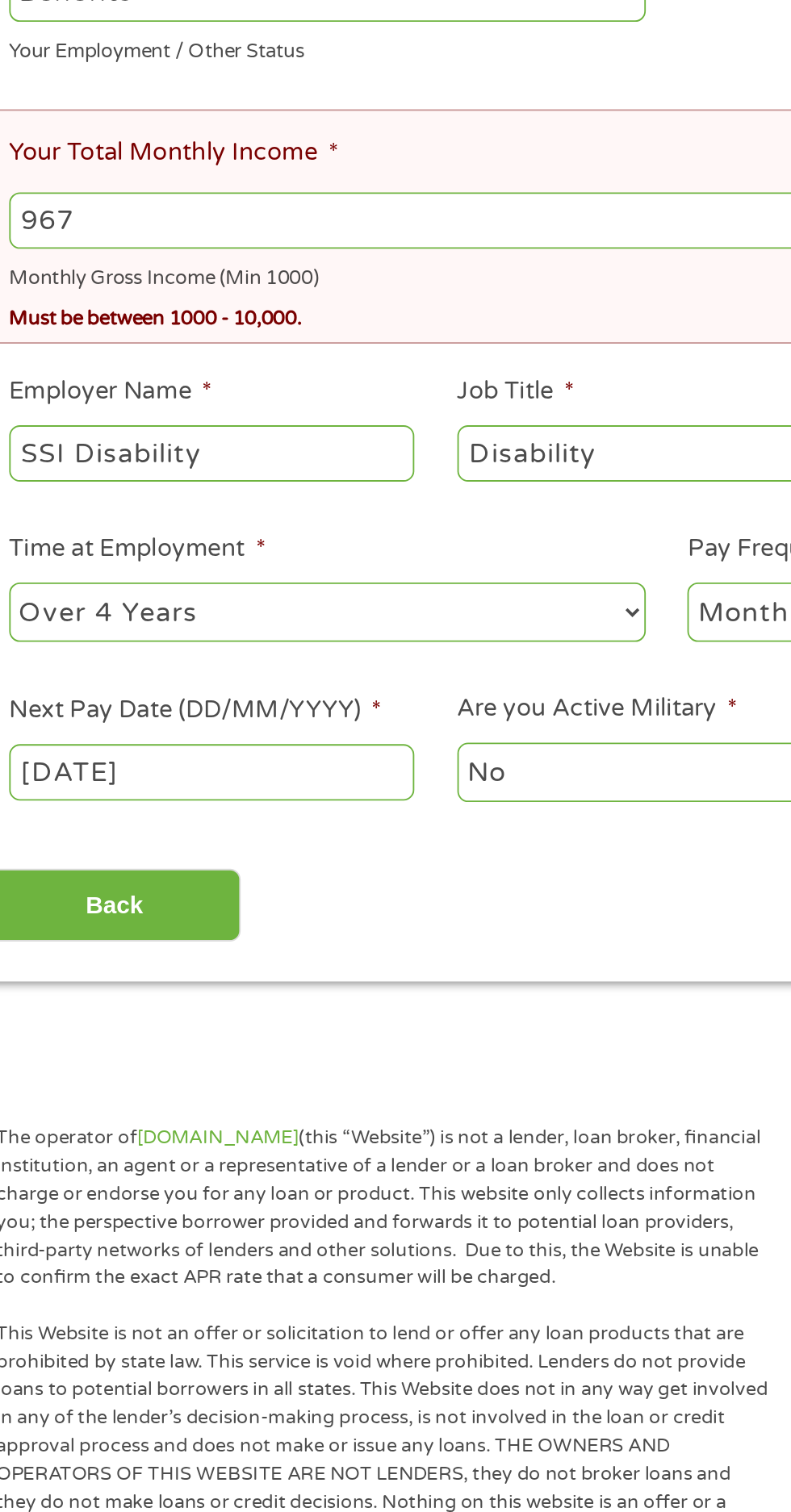
scroll to position [24, 0]
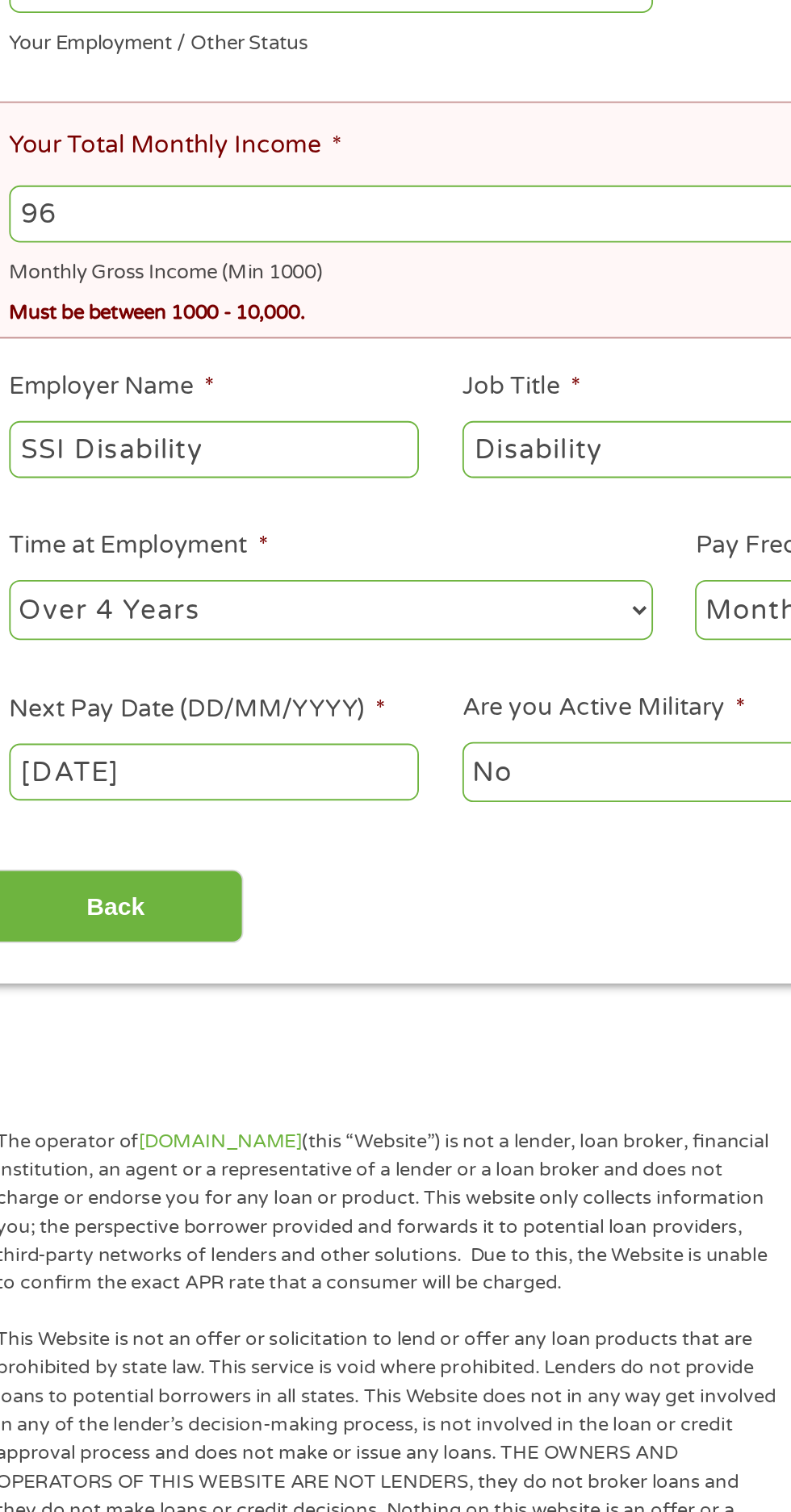
type input "9"
type input "1000.00"
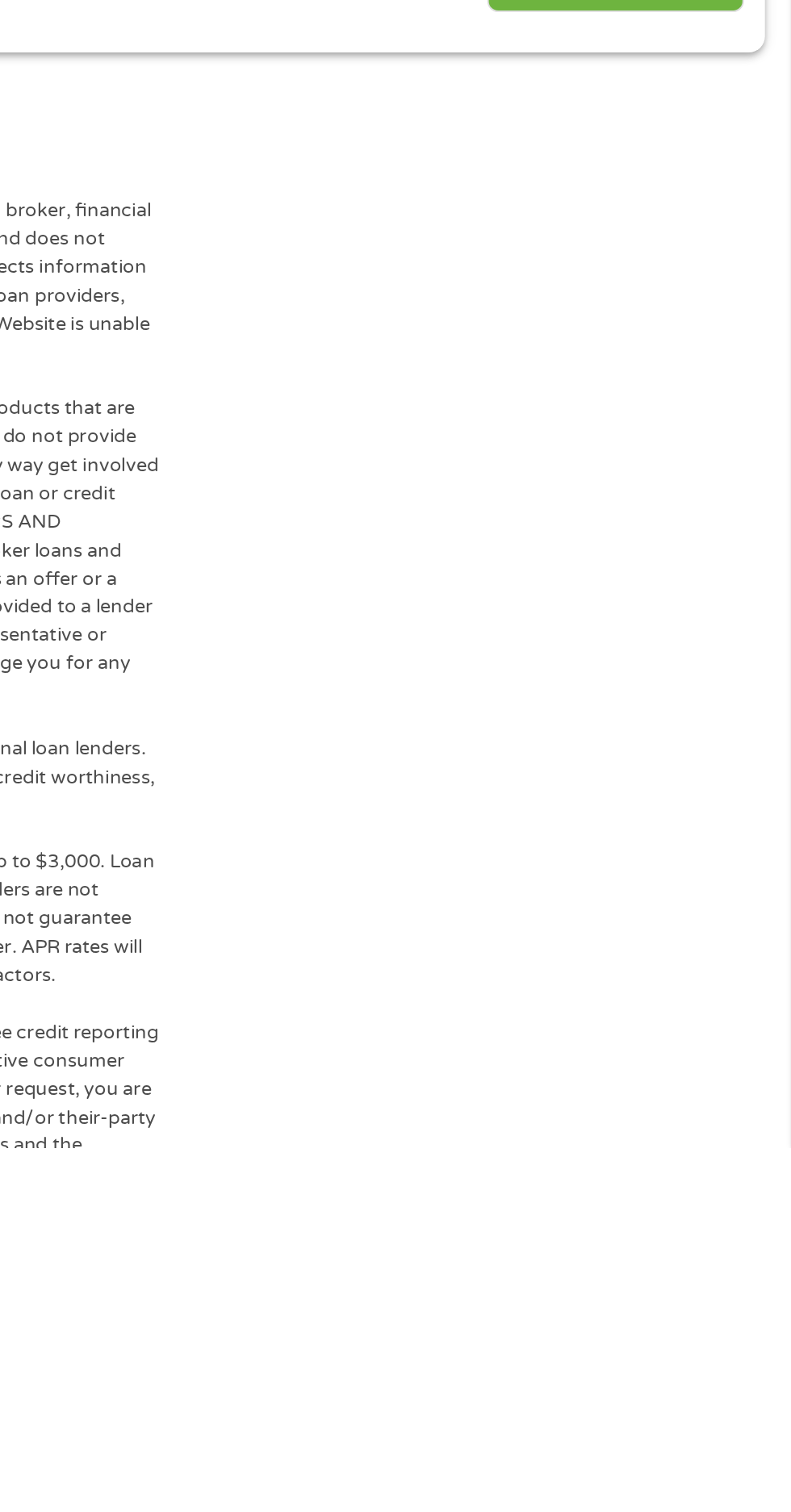
click at [705, 901] on input "Next" at bounding box center [696, 881] width 138 height 39
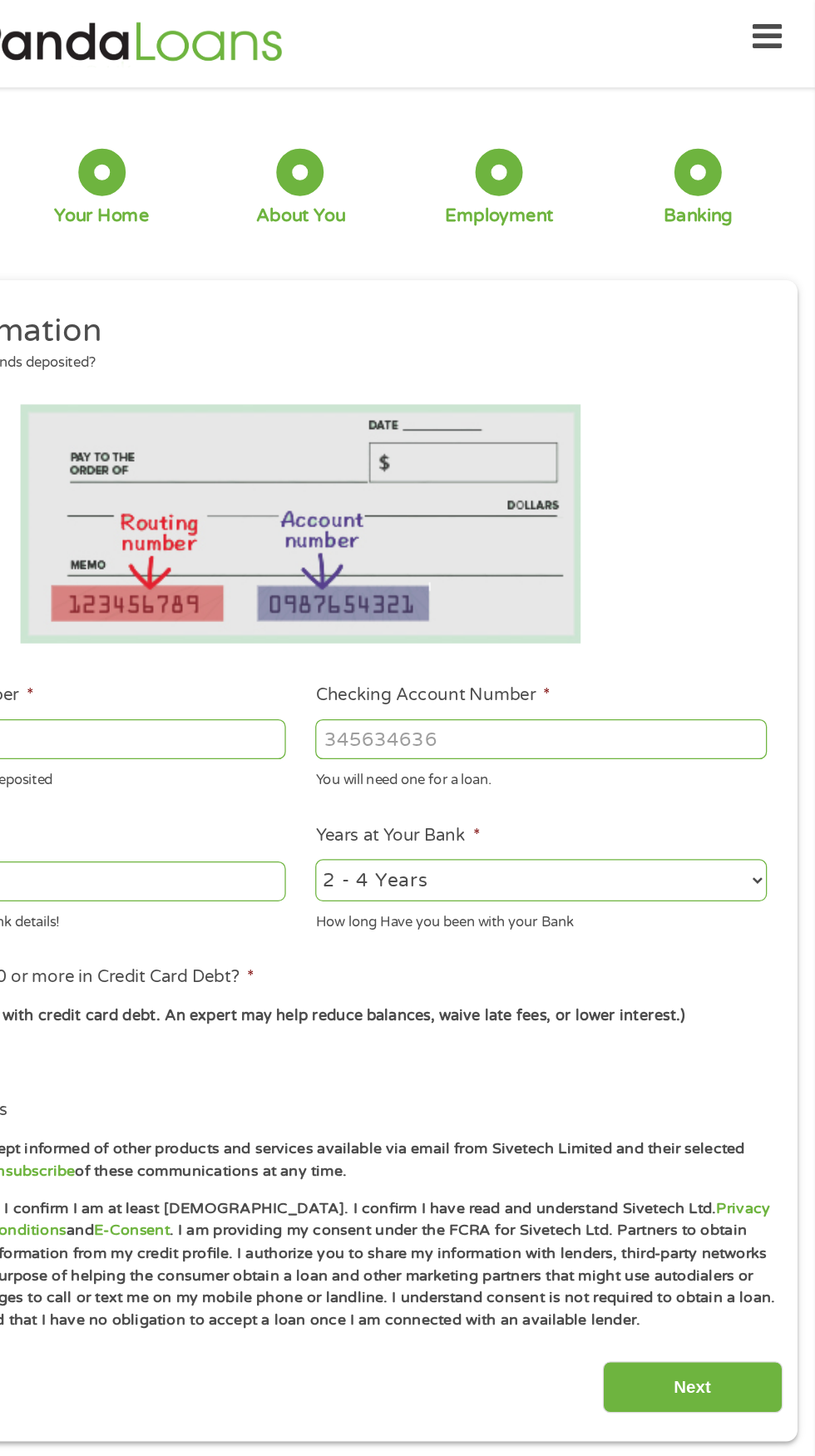
scroll to position [0, 0]
